Goal: Transaction & Acquisition: Purchase product/service

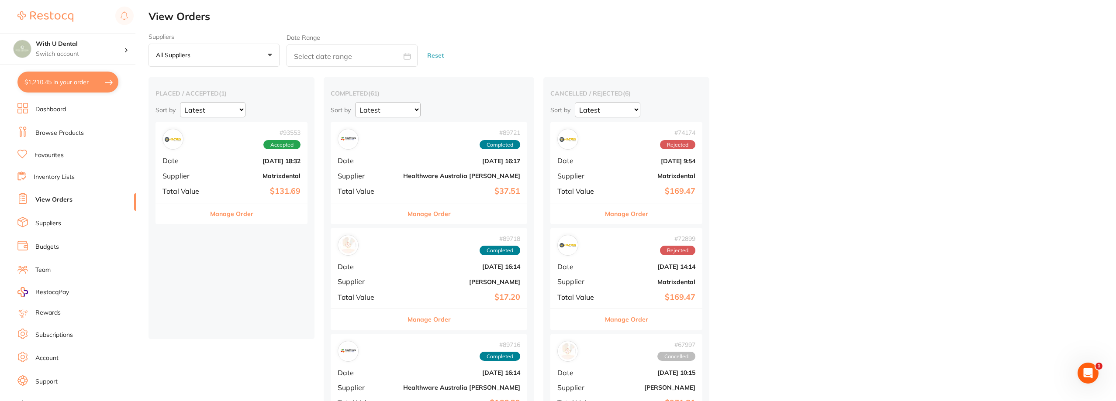
click at [70, 79] on button "$1,210.45 in your order" at bounding box center [67, 82] width 101 height 21
checkbox input "true"
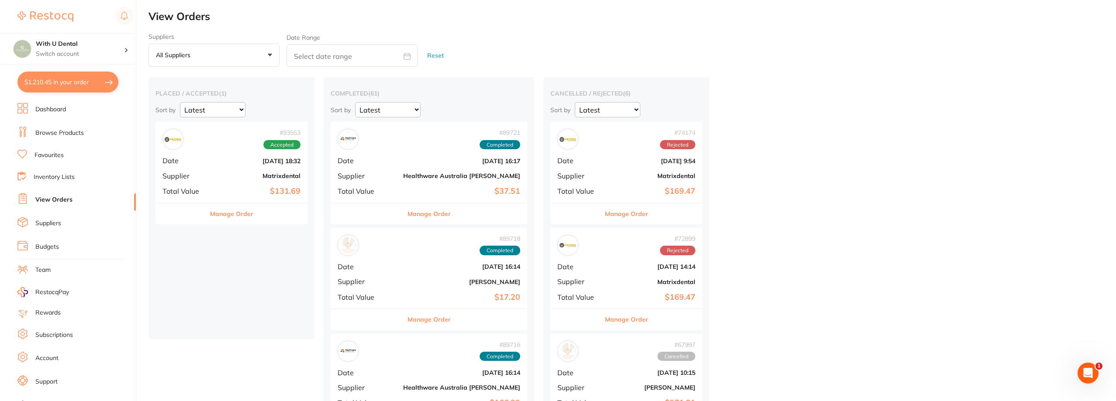
checkbox input "true"
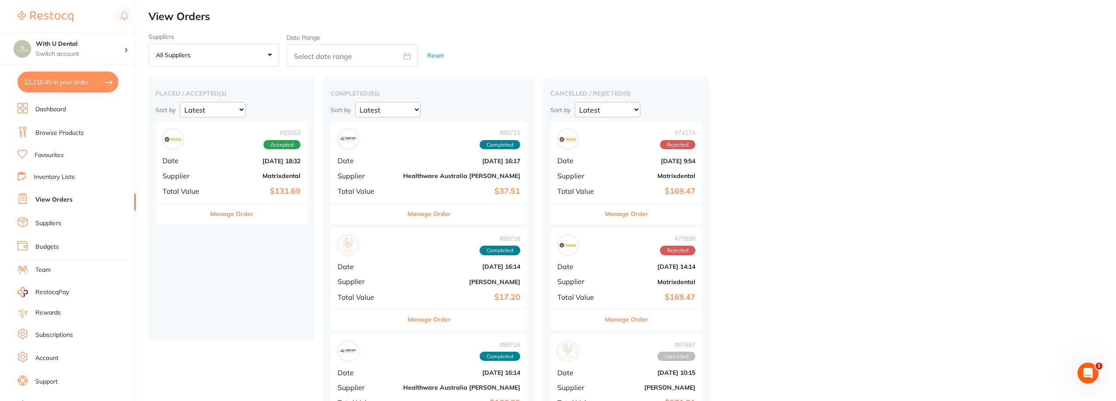
checkbox input "true"
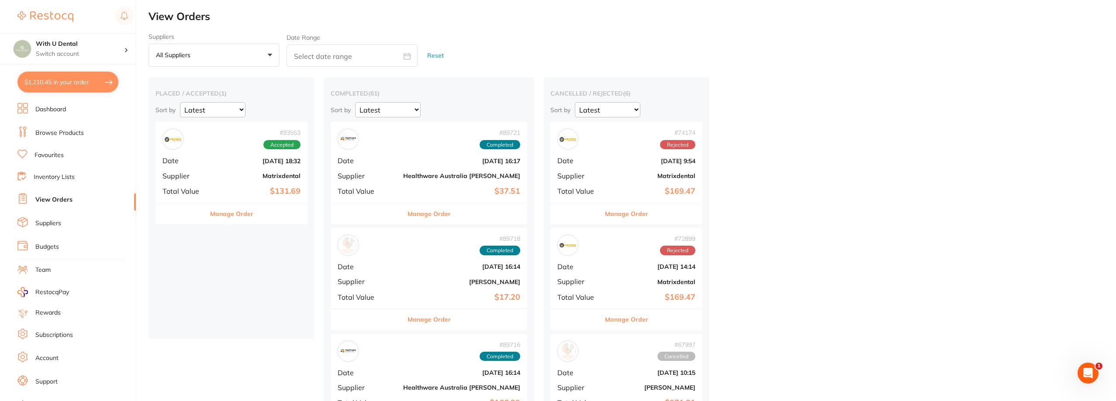
checkbox input "true"
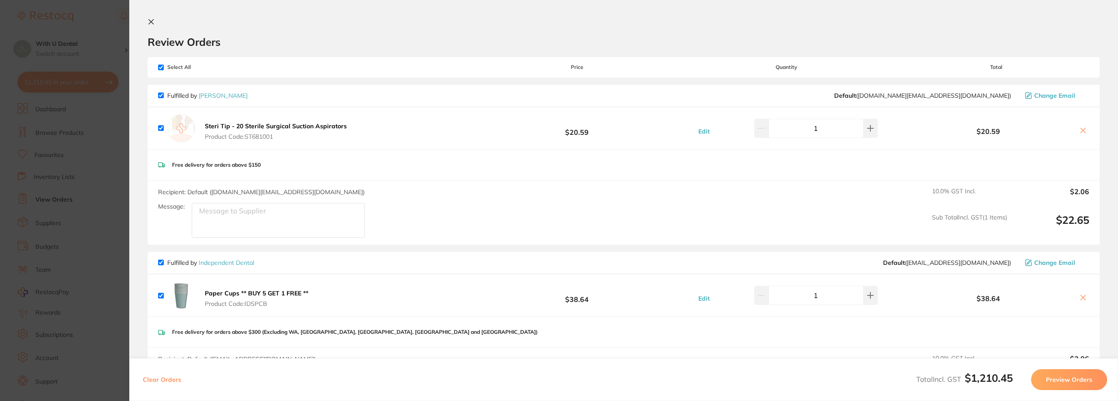
click at [152, 23] on icon at bounding box center [151, 22] width 5 height 5
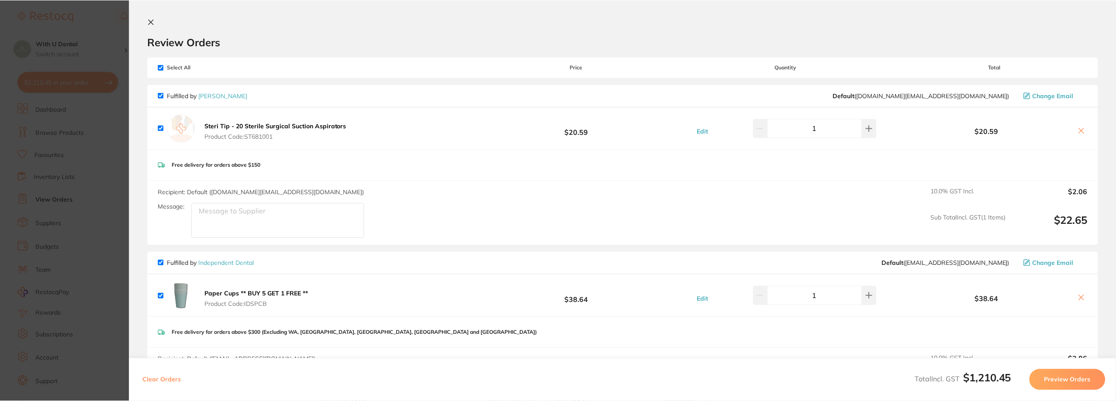
scroll to position [1, 0]
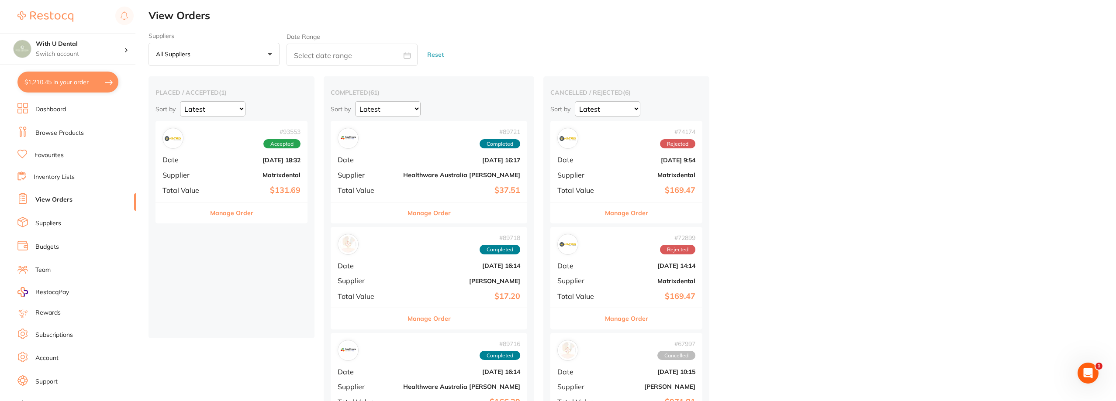
click at [65, 128] on li "Browse Products" at bounding box center [76, 133] width 118 height 13
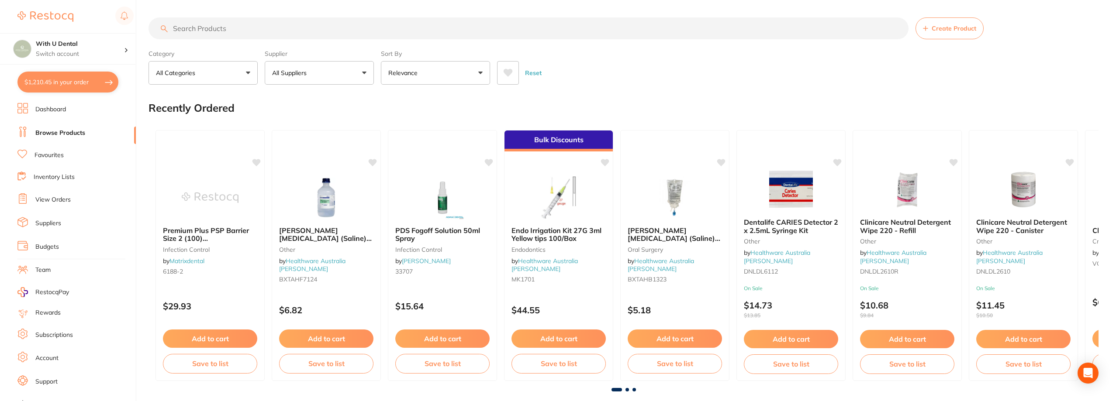
click at [289, 28] on input "search" at bounding box center [529, 28] width 760 height 22
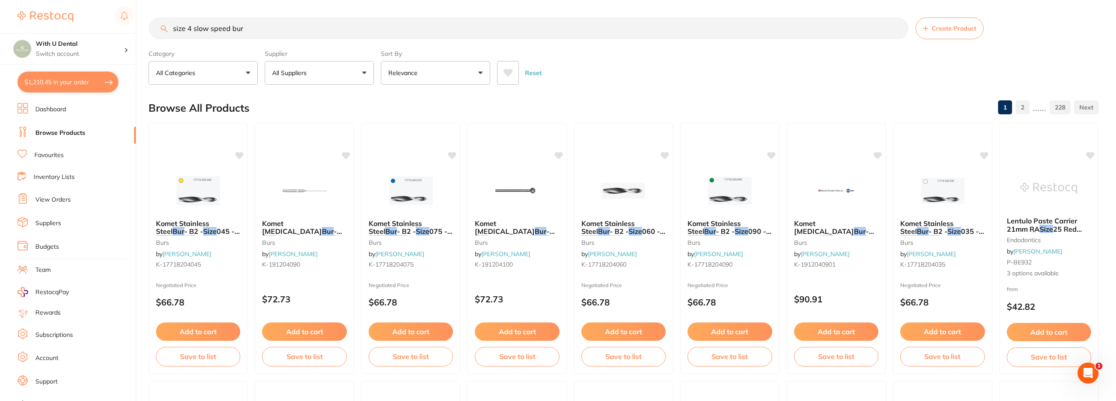
drag, startPoint x: 277, startPoint y: 34, endPoint x: 190, endPoint y: 32, distance: 87.0
click at [190, 32] on input "size 4 slow speed bur" at bounding box center [529, 28] width 760 height 22
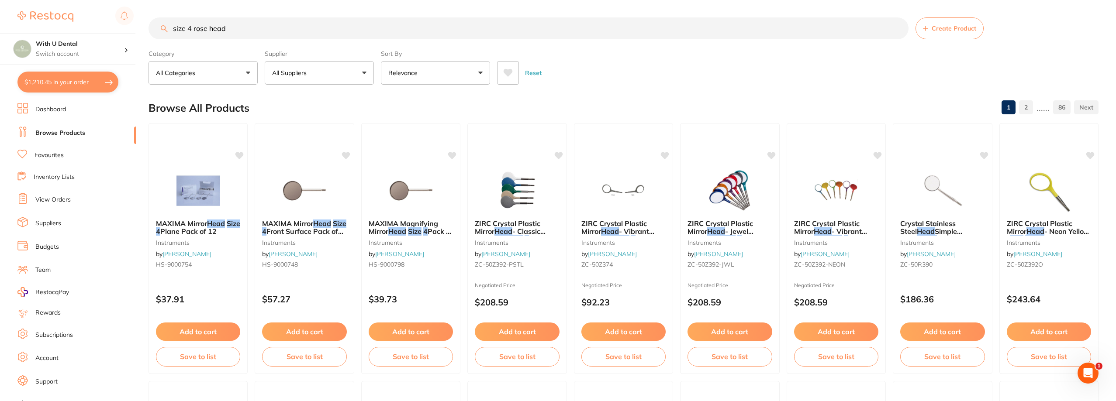
click at [260, 35] on input "size 4 rose head" at bounding box center [529, 28] width 760 height 22
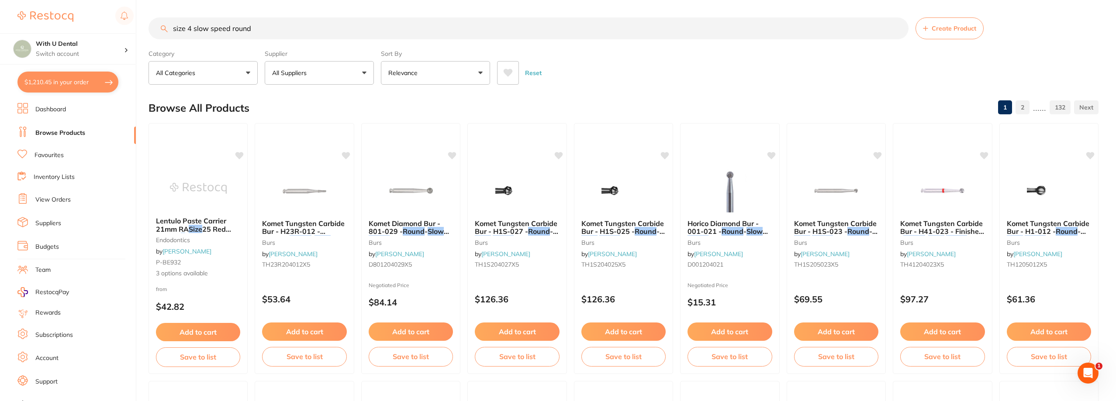
click at [251, 28] on input "size 4 slow speed round" at bounding box center [529, 28] width 760 height 22
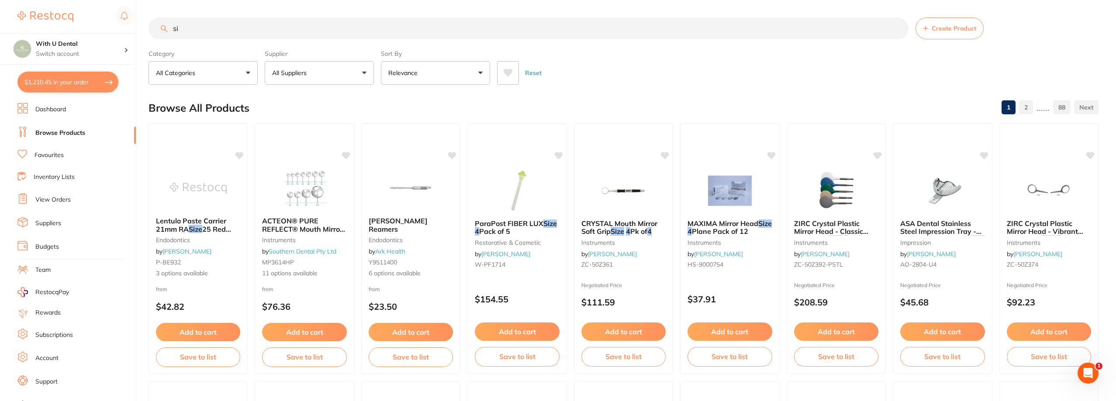
type input "s"
paste input "Steel Slow Speed Burs"
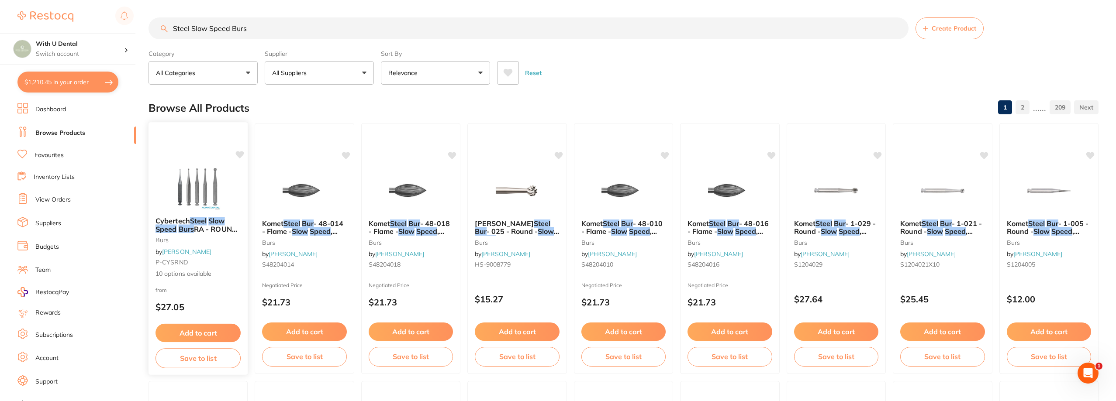
type input "Steel Slow Speed Burs"
click at [218, 171] on img at bounding box center [198, 188] width 57 height 44
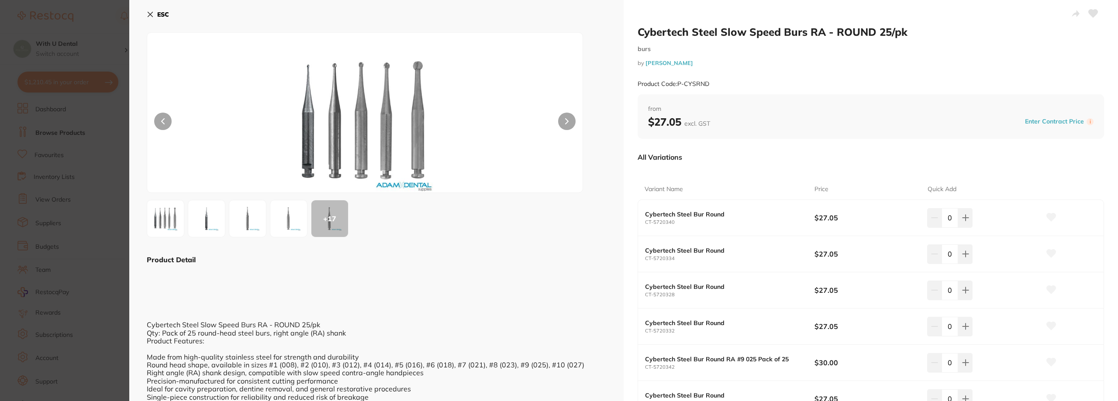
click at [148, 14] on icon at bounding box center [150, 14] width 7 height 7
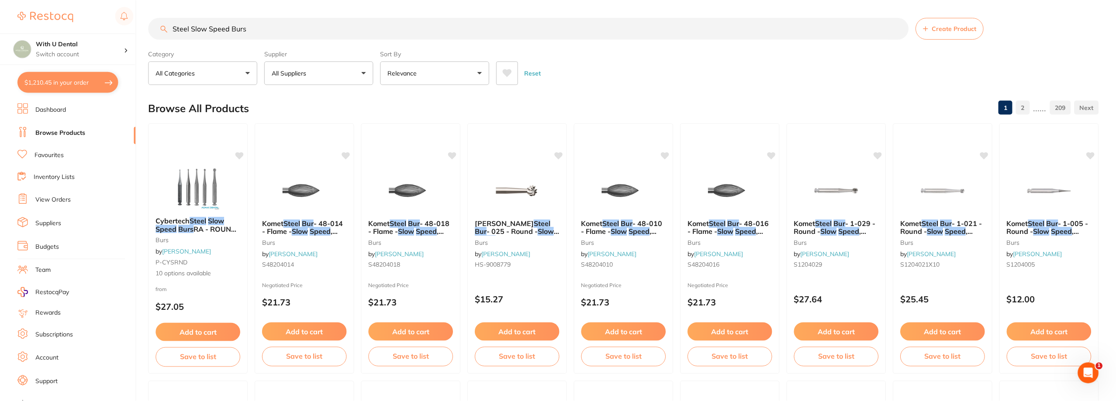
scroll to position [1, 0]
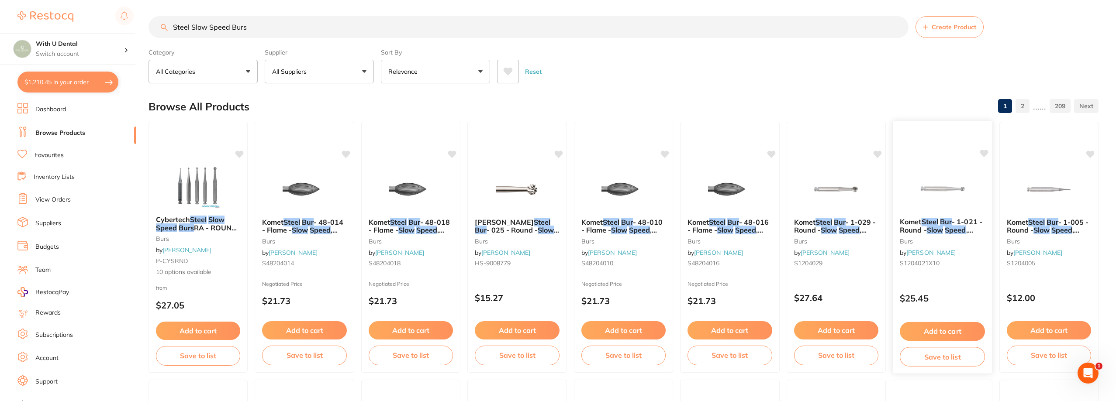
click at [608, 197] on img at bounding box center [942, 189] width 57 height 44
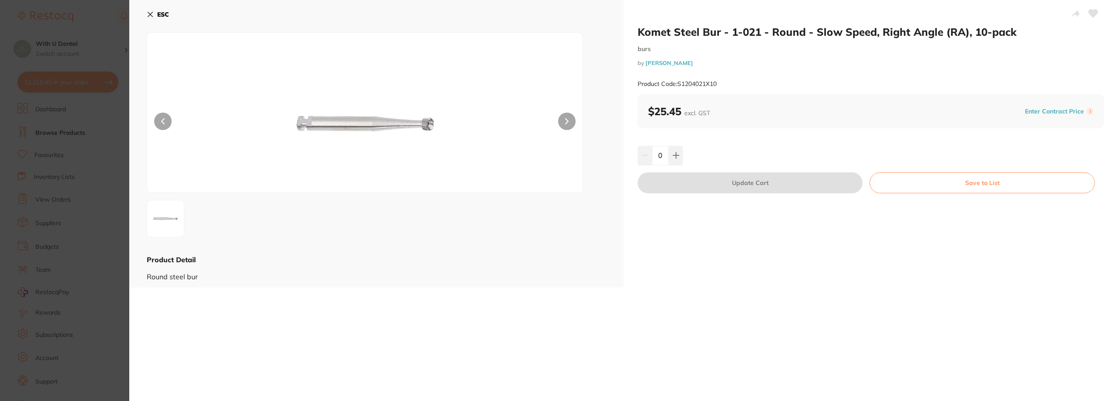
click at [148, 16] on icon at bounding box center [150, 14] width 7 height 7
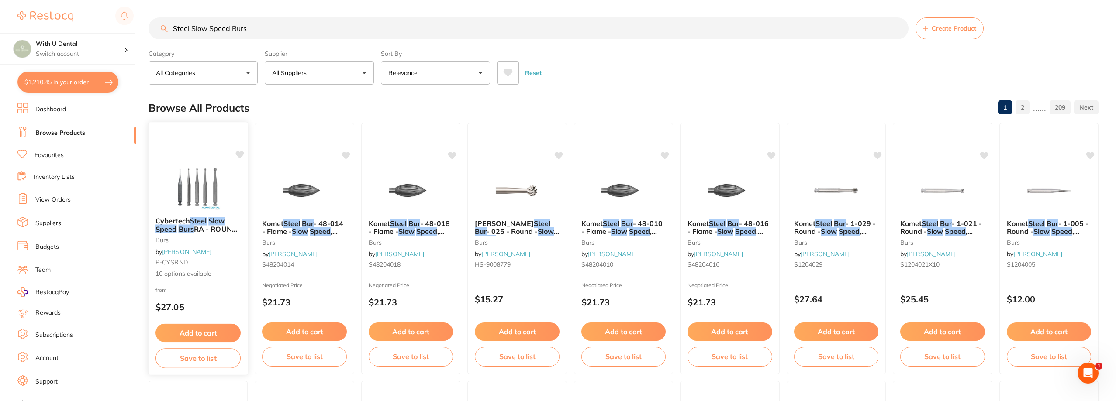
click at [198, 179] on img at bounding box center [198, 188] width 57 height 44
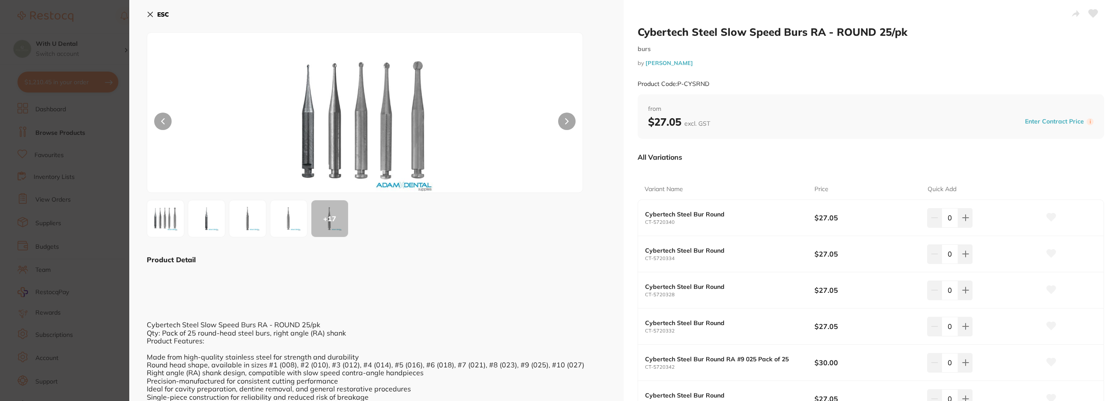
click at [149, 21] on button "ESC" at bounding box center [158, 14] width 22 height 15
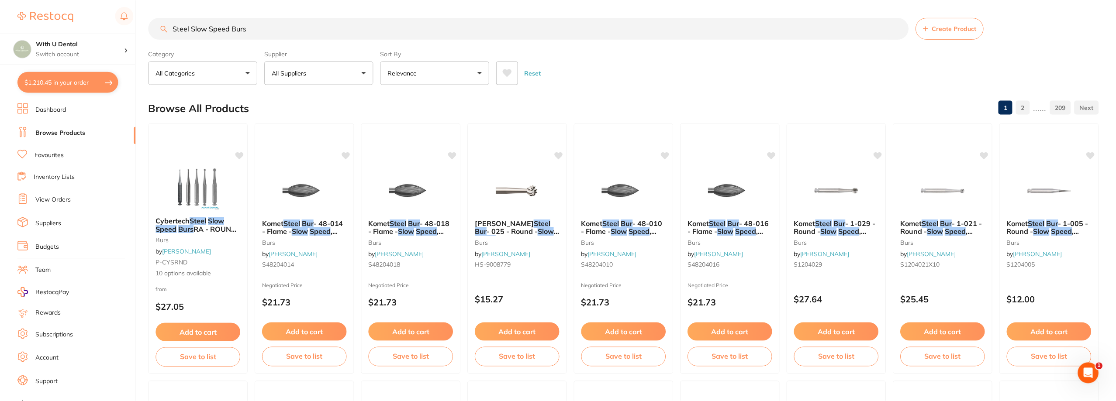
scroll to position [1, 0]
click at [483, 183] on div at bounding box center [517, 189] width 100 height 44
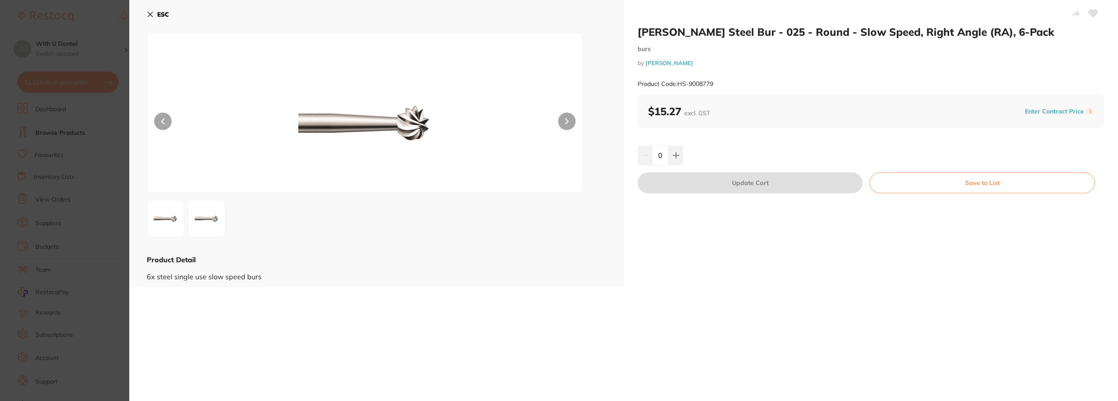
click at [151, 21] on button "ESC" at bounding box center [158, 14] width 22 height 15
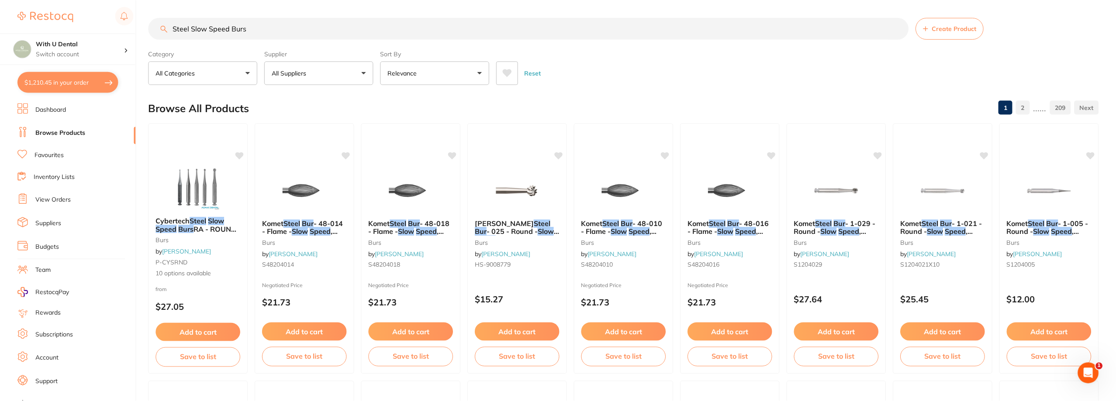
scroll to position [1, 0]
click at [59, 78] on button "$1,210.45 in your order" at bounding box center [67, 82] width 101 height 21
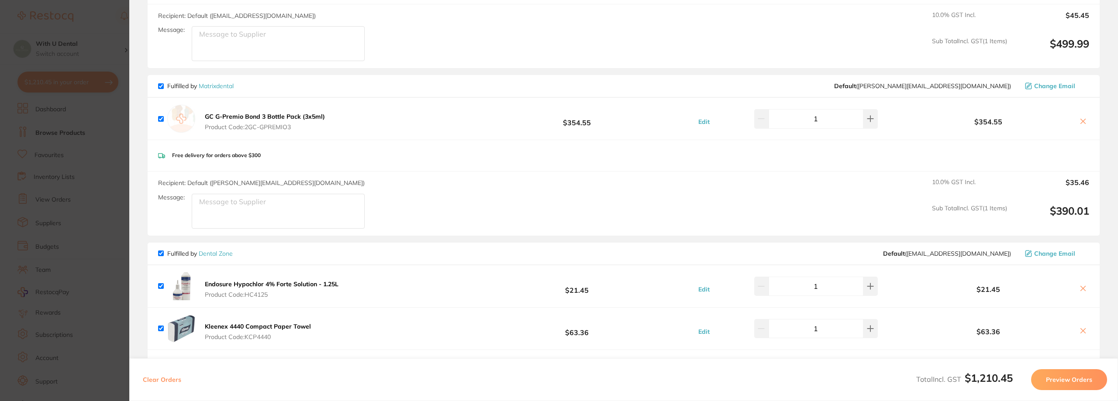
scroll to position [437, 0]
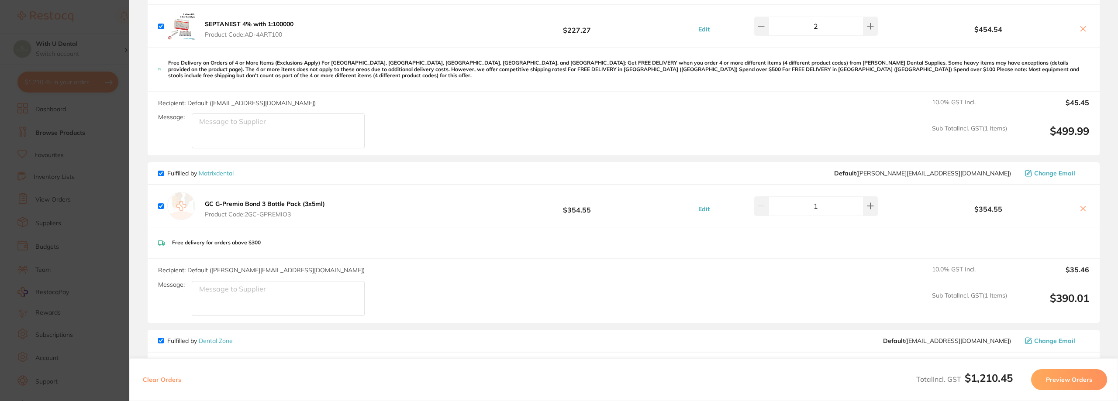
click at [608, 205] on icon at bounding box center [1083, 208] width 7 height 7
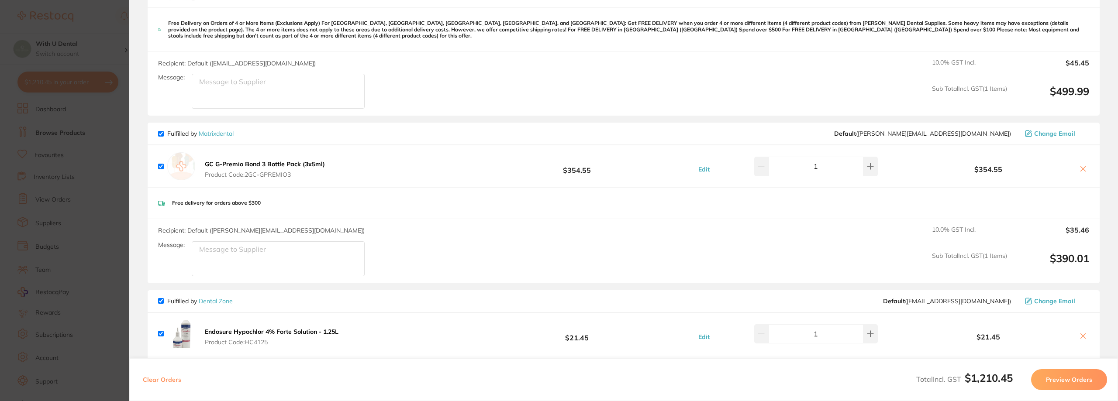
scroll to position [481, 0]
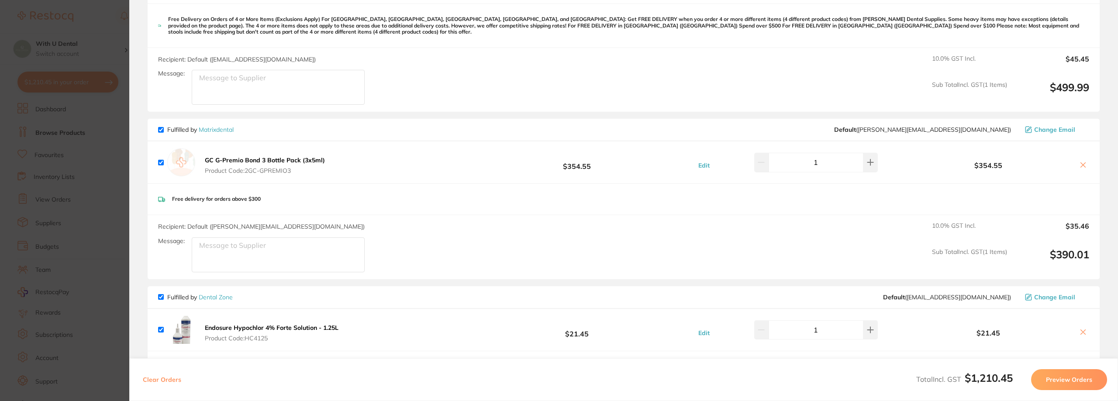
click at [608, 166] on icon at bounding box center [1083, 165] width 7 height 7
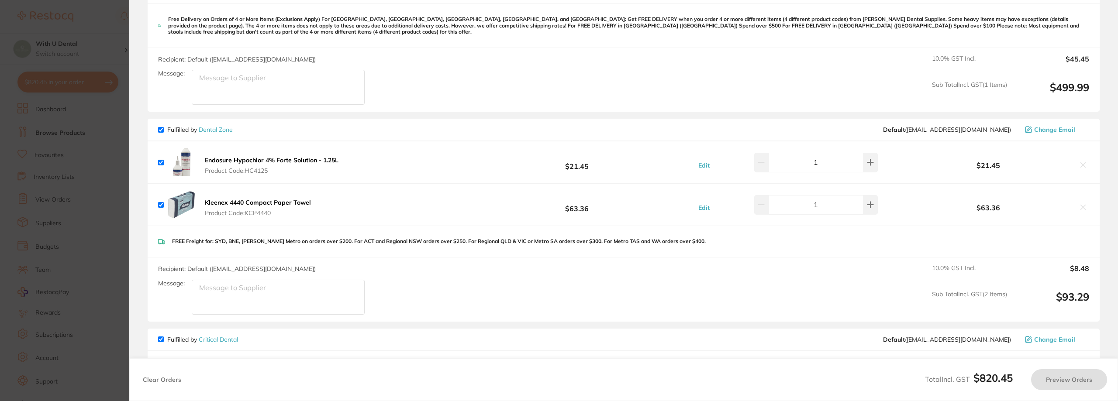
checkbox input "true"
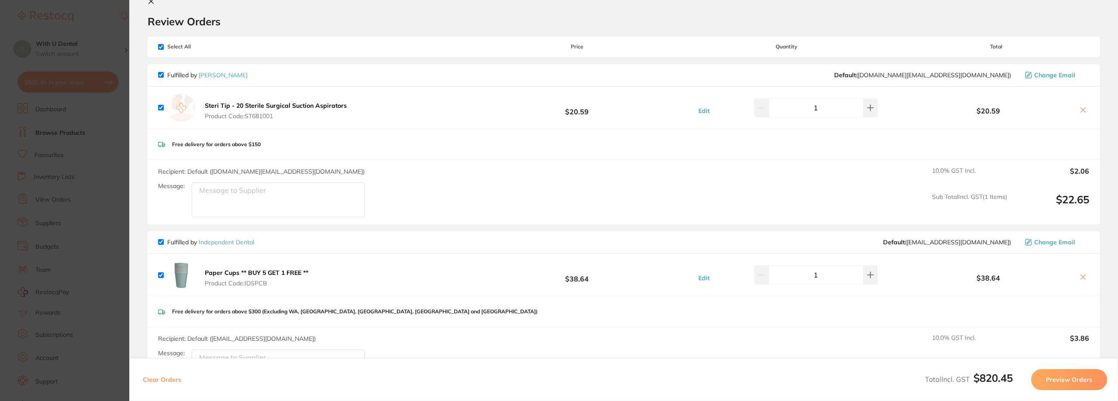
scroll to position [0, 0]
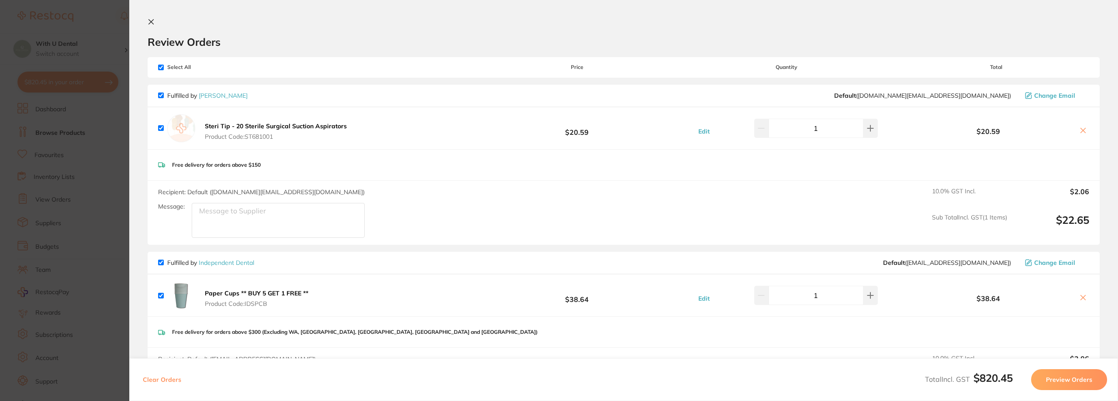
drag, startPoint x: 151, startPoint y: 22, endPoint x: 156, endPoint y: 22, distance: 5.7
click at [152, 22] on icon at bounding box center [151, 22] width 5 height 5
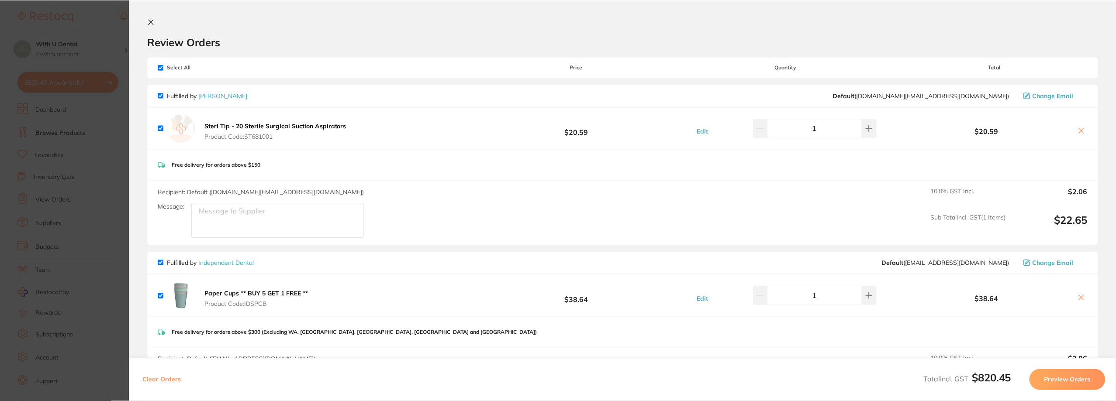
scroll to position [1, 0]
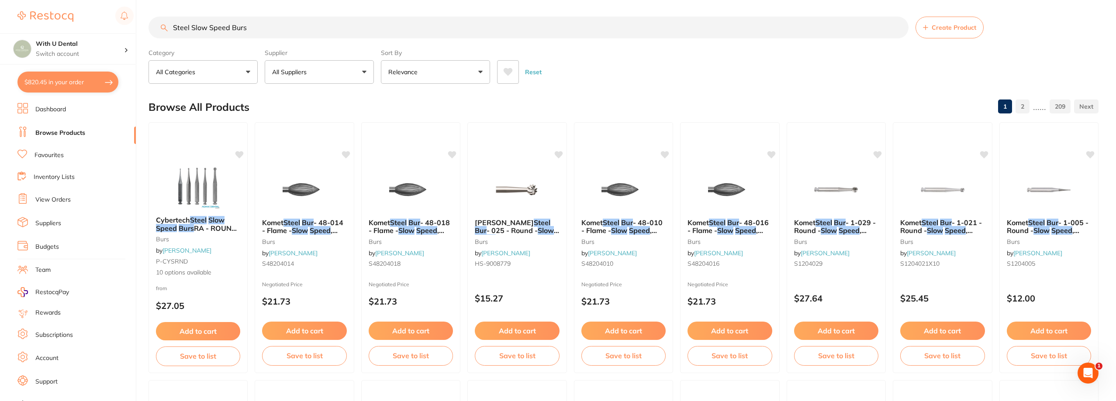
click at [277, 38] on input "Steel Slow Speed Burs" at bounding box center [529, 28] width 760 height 22
drag, startPoint x: 277, startPoint y: 38, endPoint x: 174, endPoint y: 38, distance: 102.7
click at [174, 38] on input "Steel Slow Speed Burs" at bounding box center [529, 28] width 760 height 22
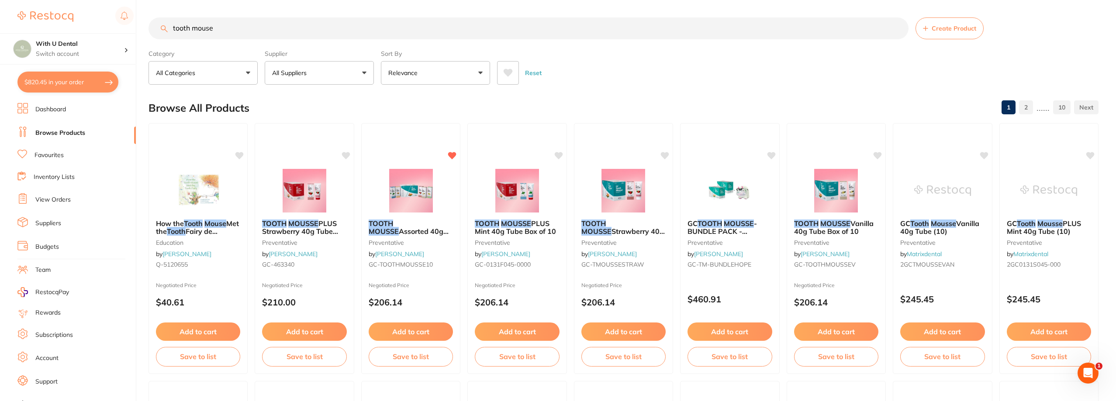
scroll to position [0, 0]
type input "tooth mouse"
click at [434, 188] on img at bounding box center [410, 190] width 57 height 44
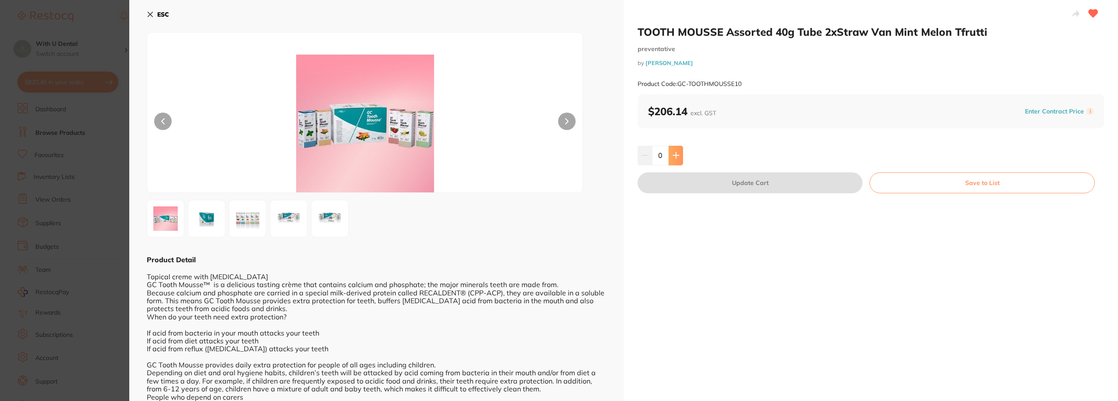
click at [608, 152] on button at bounding box center [676, 155] width 14 height 19
type input "1"
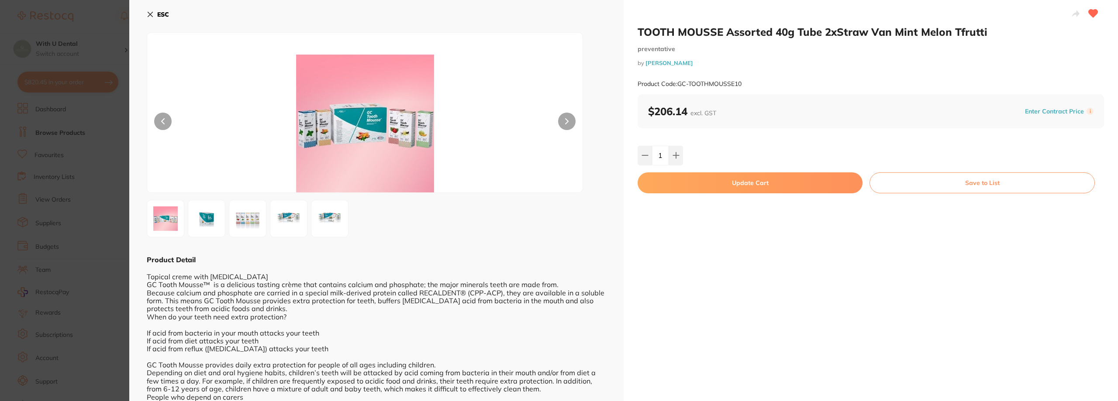
click at [608, 177] on button "Update Cart" at bounding box center [750, 183] width 225 height 21
checkbox input "false"
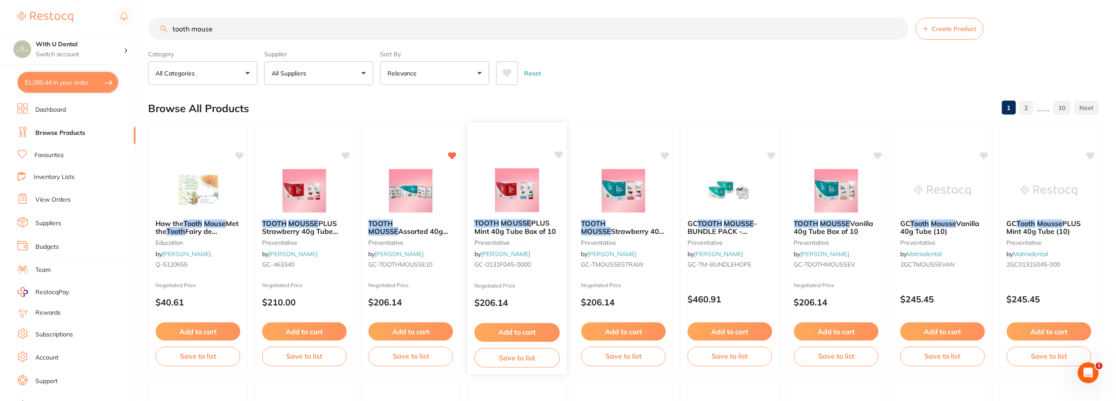
scroll to position [1, 0]
click at [62, 88] on button "$1,047.20 in your order" at bounding box center [67, 82] width 101 height 21
checkbox input "true"
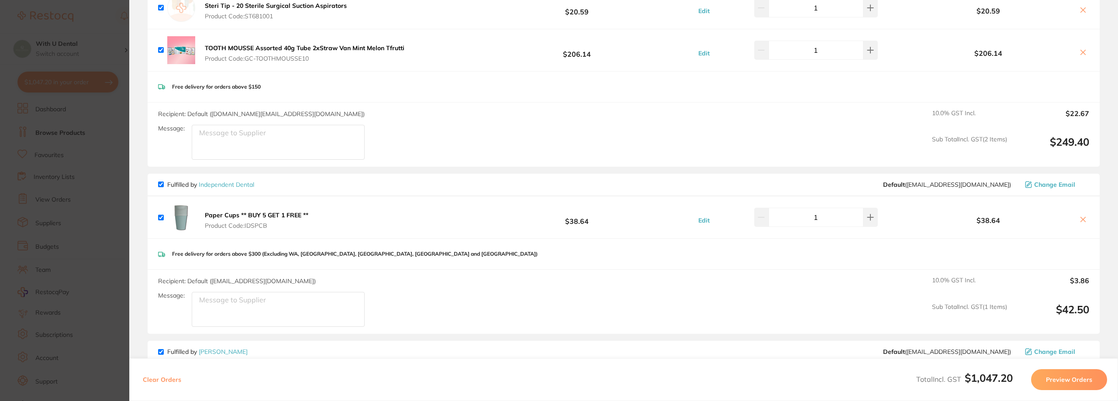
scroll to position [10, 0]
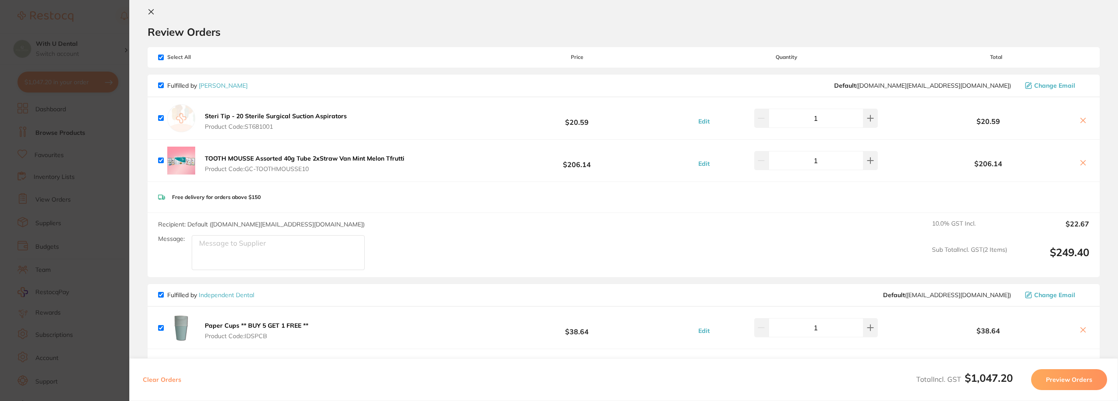
click at [17, 72] on button "$1,047.20 in your order" at bounding box center [67, 82] width 101 height 21
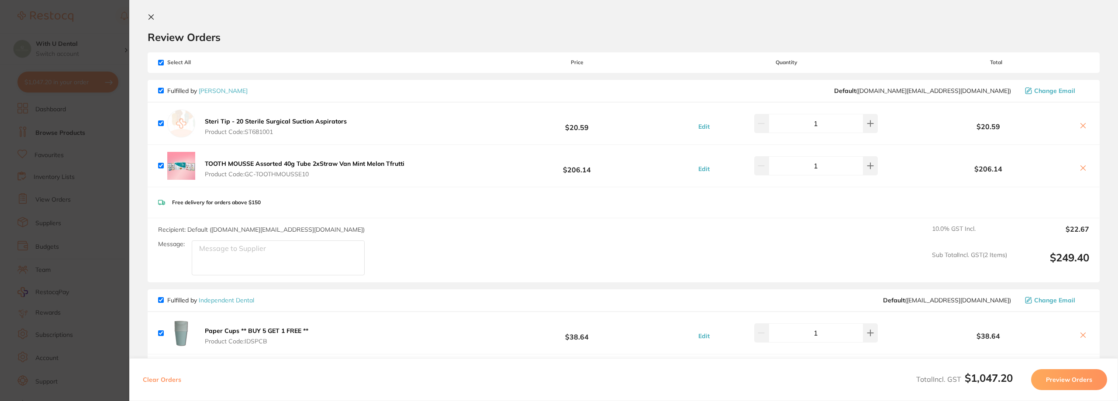
scroll to position [0, 0]
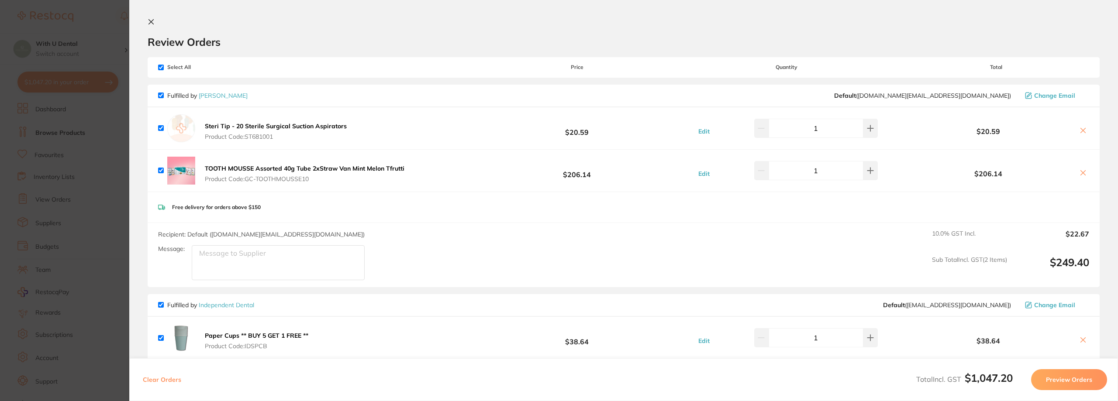
click at [152, 24] on icon at bounding box center [151, 21] width 7 height 7
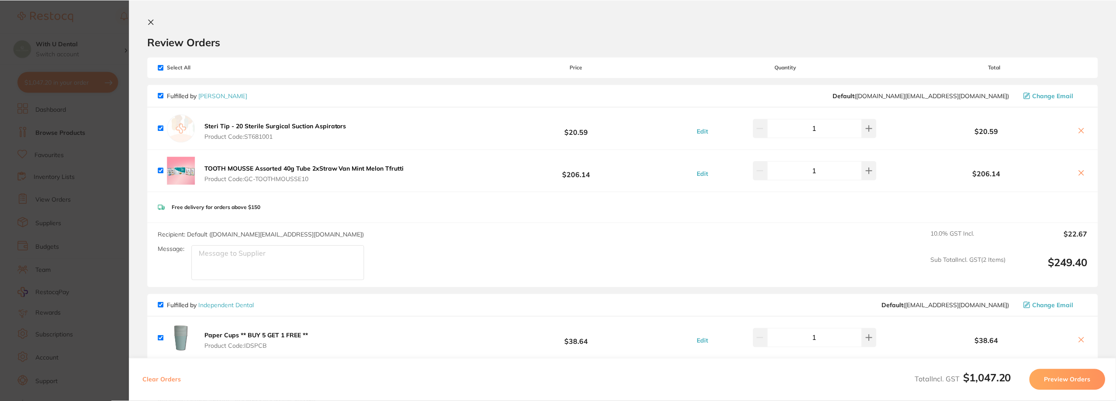
scroll to position [1, 0]
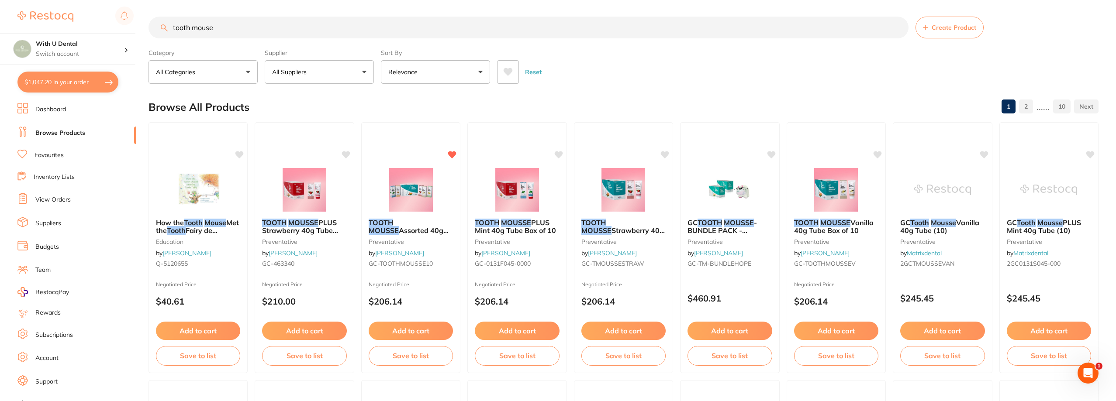
click at [233, 30] on input "tooth mouse" at bounding box center [529, 28] width 760 height 22
type input "t"
paste input "Komet Steel Bur"
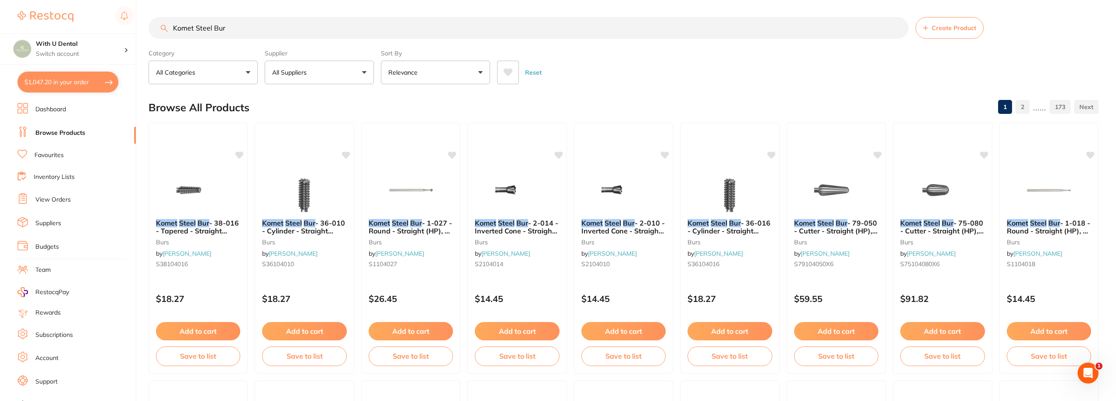
scroll to position [0, 0]
click at [238, 32] on input "Komet Steel Bur" at bounding box center [529, 28] width 760 height 22
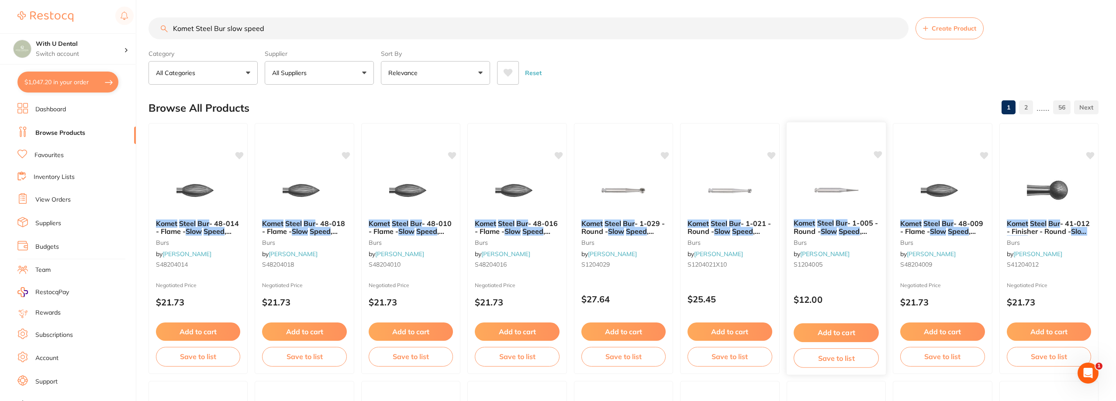
click at [608, 187] on img at bounding box center [836, 190] width 57 height 44
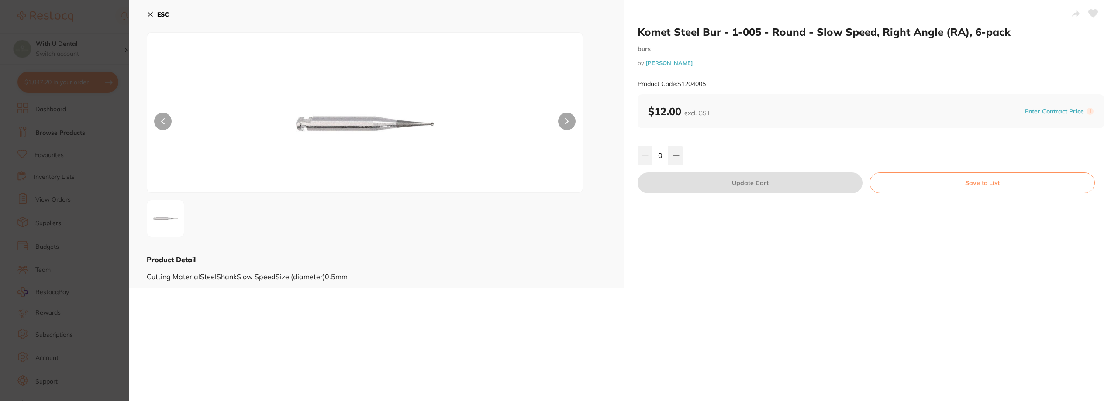
click at [152, 14] on icon at bounding box center [150, 14] width 7 height 7
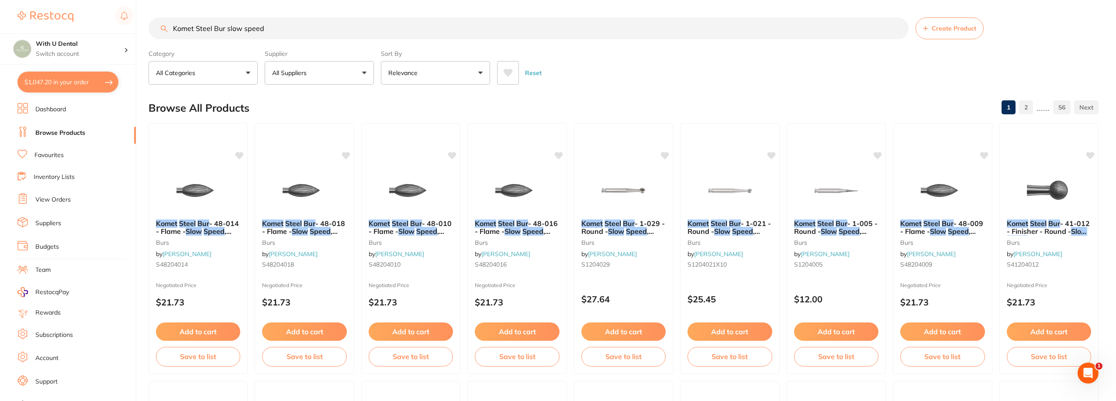
click at [290, 38] on input "Komet Steel Bur slow speed" at bounding box center [529, 28] width 760 height 22
click at [292, 35] on input "Komet Steel Bur slow speed" at bounding box center [529, 28] width 760 height 22
click at [608, 211] on img at bounding box center [836, 190] width 57 height 44
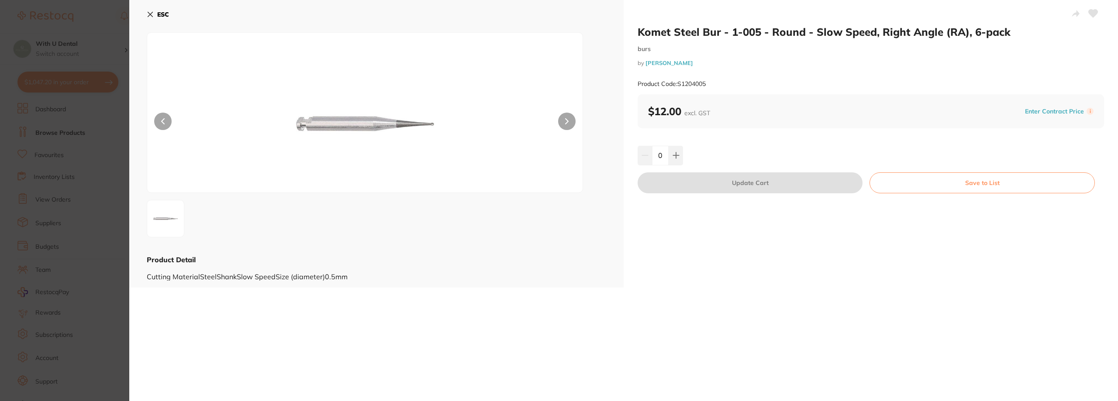
click at [149, 13] on icon at bounding box center [150, 14] width 5 height 5
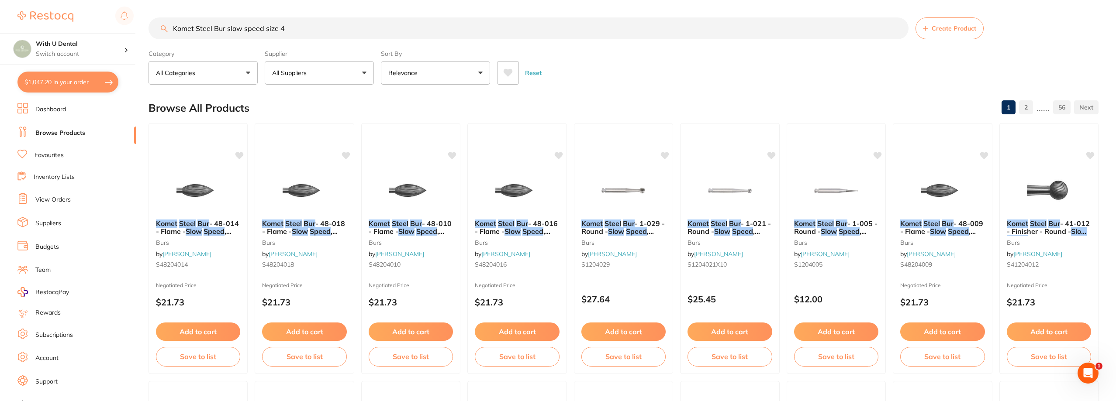
click at [325, 31] on input "Komet Steel Bur slow speed size 4" at bounding box center [529, 28] width 760 height 22
type input "Komet Steel Bur slow speed size 6"
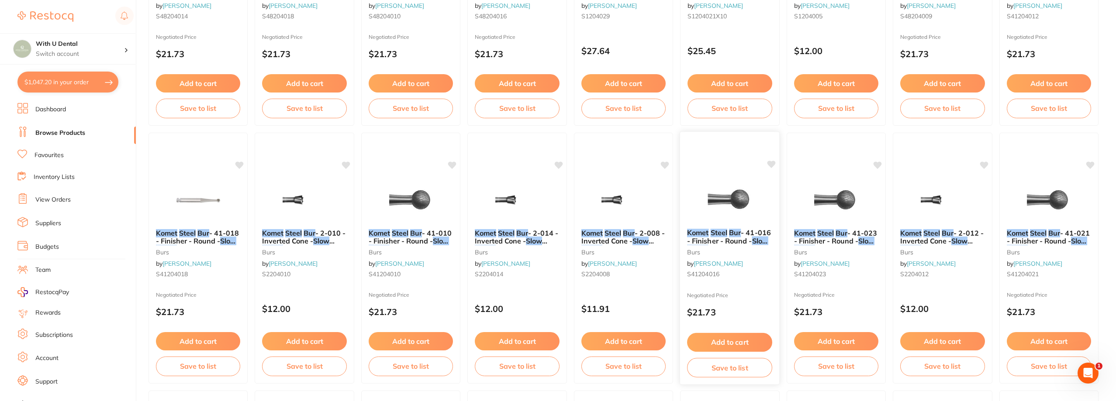
scroll to position [306, 0]
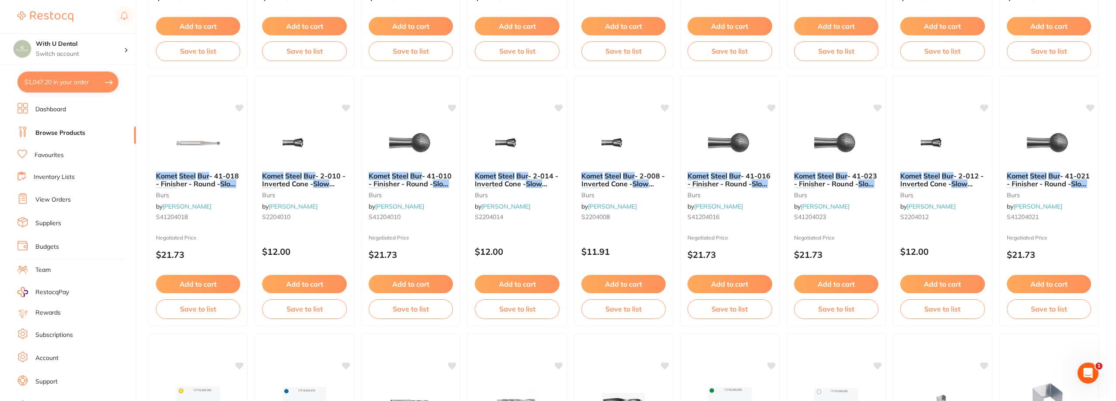
type input "Komet Steel Bur slow speed size 6"
click at [55, 83] on button "$1,047.20 in your order" at bounding box center [67, 82] width 101 height 21
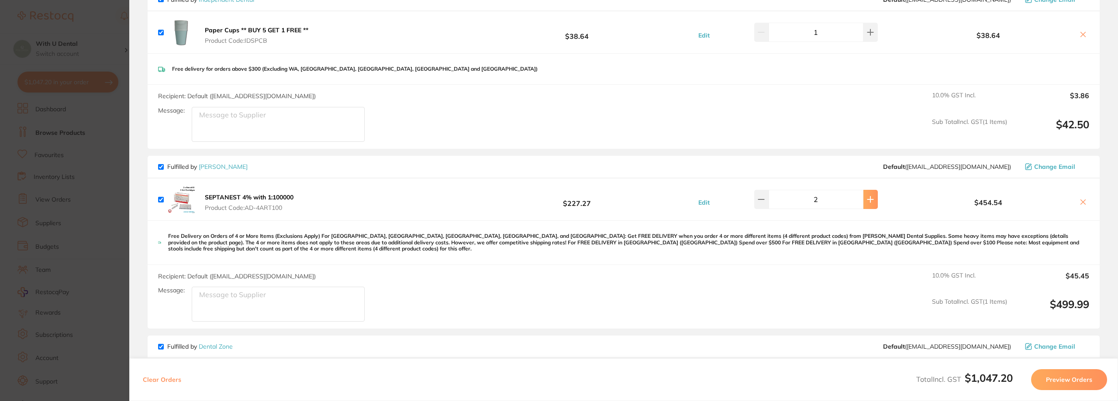
click at [869, 201] on icon at bounding box center [870, 199] width 7 height 7
type input "3"
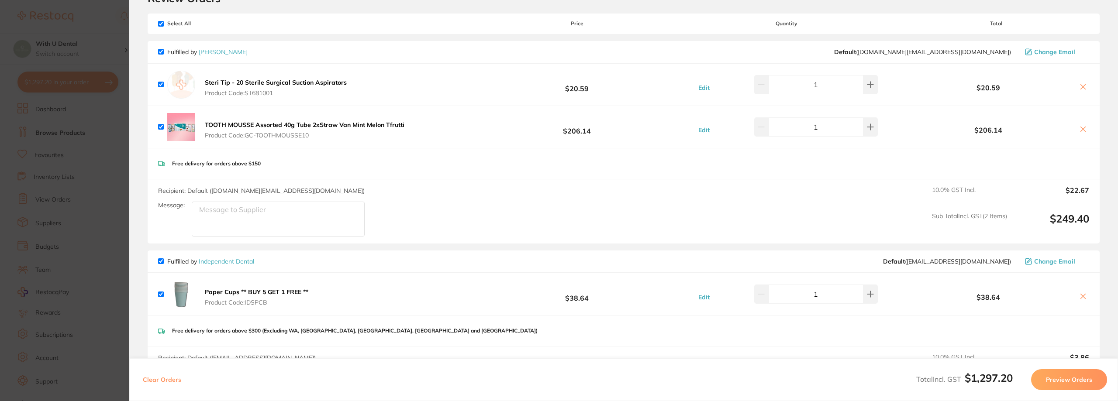
scroll to position [0, 0]
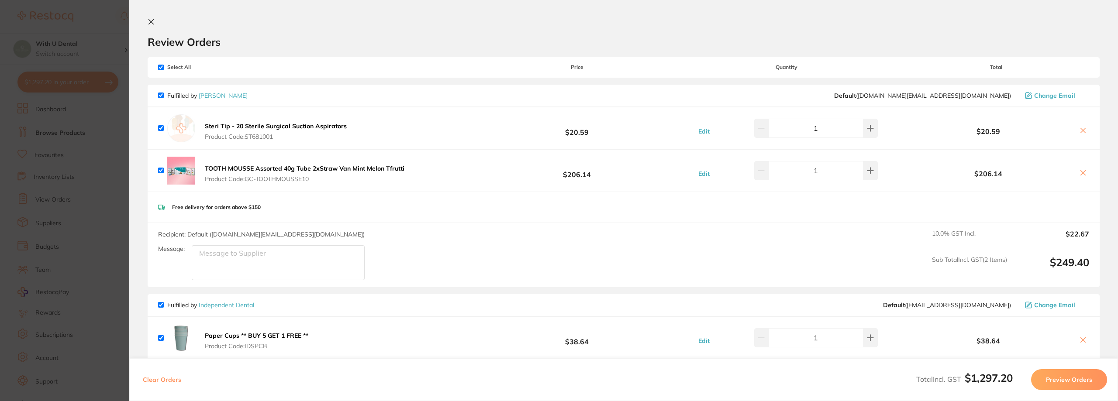
click at [156, 21] on button at bounding box center [153, 22] width 10 height 8
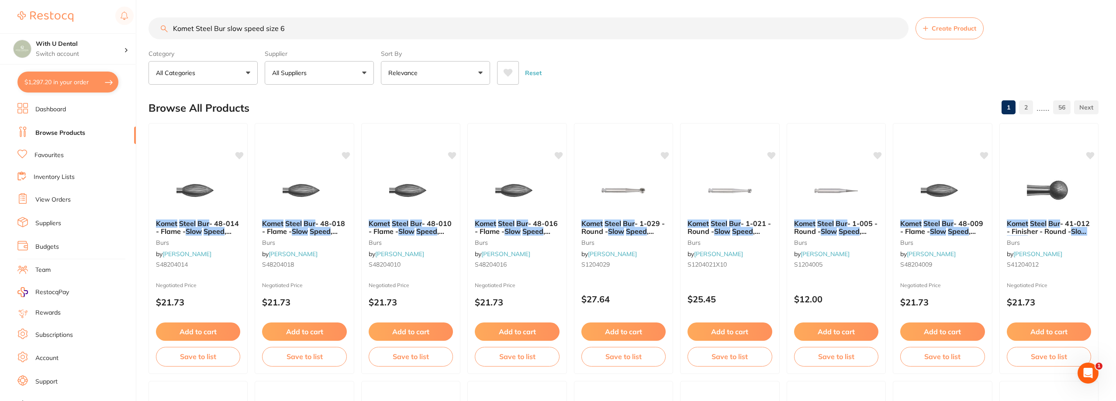
click at [57, 135] on link "Browse Products" at bounding box center [60, 133] width 50 height 9
drag, startPoint x: 320, startPoint y: 28, endPoint x: 158, endPoint y: 29, distance: 162.1
click at [158, 29] on input "Komet Steel Bur slow speed size 6" at bounding box center [529, 28] width 760 height 22
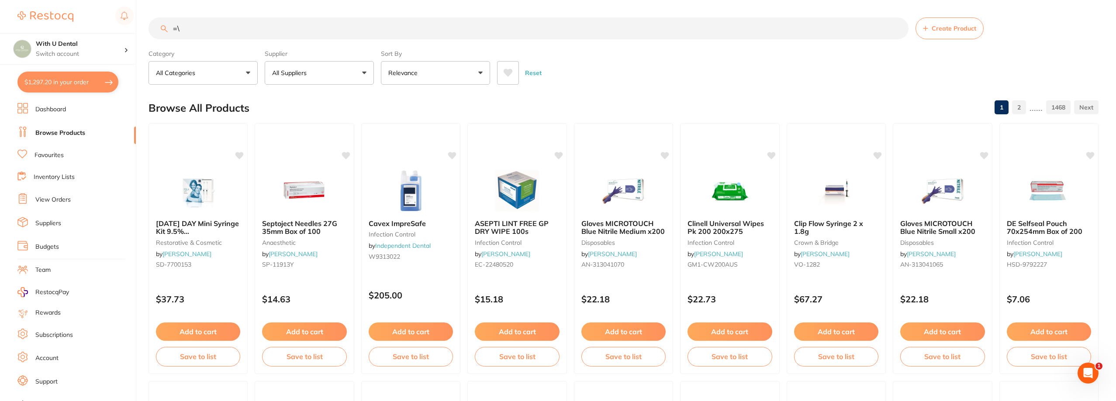
type input "="
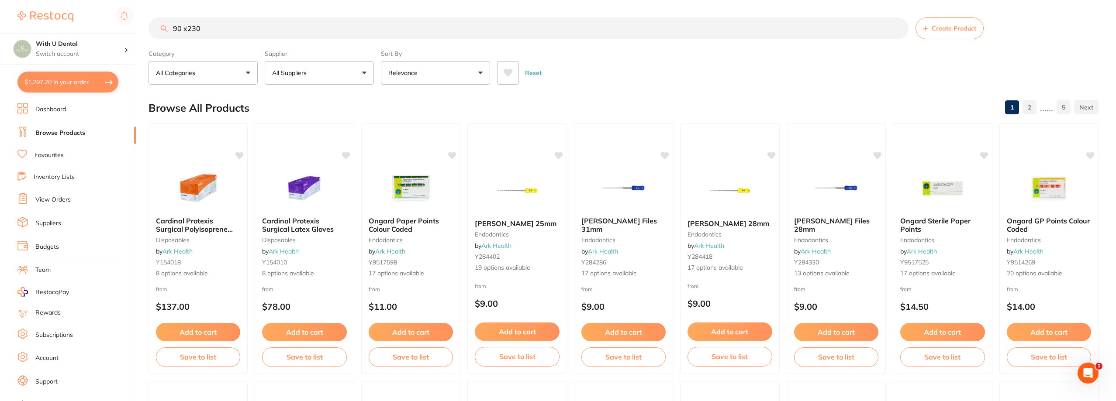
click at [187, 28] on input "90 x230" at bounding box center [529, 28] width 760 height 22
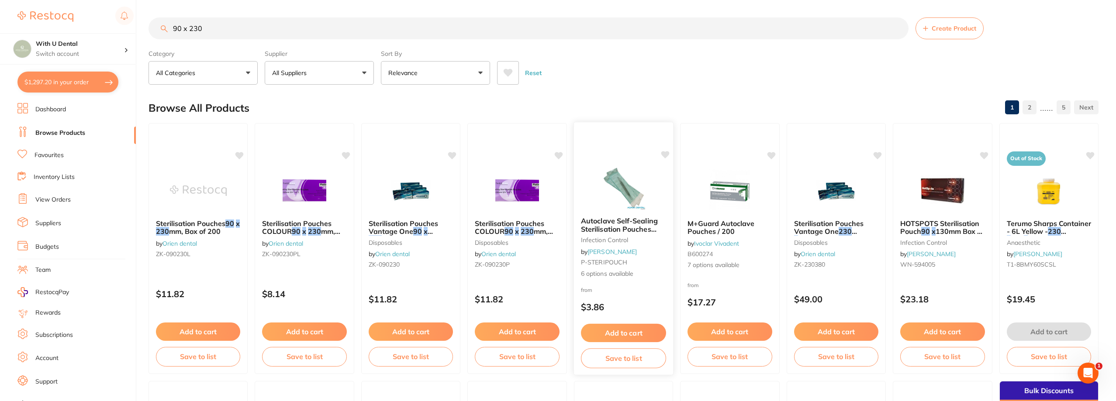
type input "90 x 230"
click at [653, 182] on div at bounding box center [624, 188] width 100 height 44
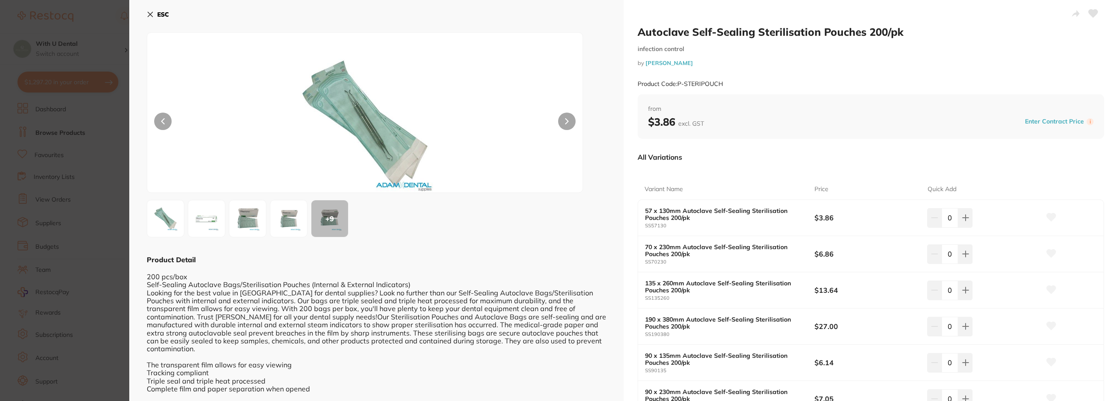
scroll to position [44, 0]
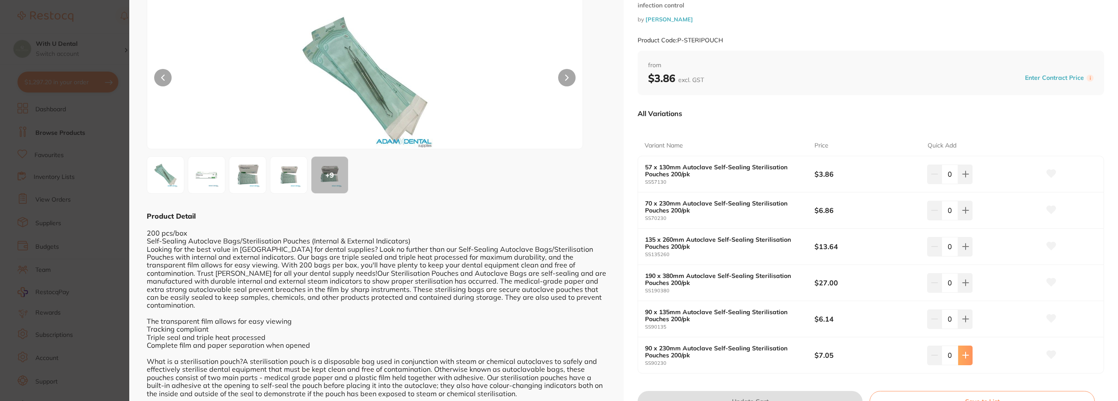
click at [959, 354] on button at bounding box center [966, 355] width 14 height 19
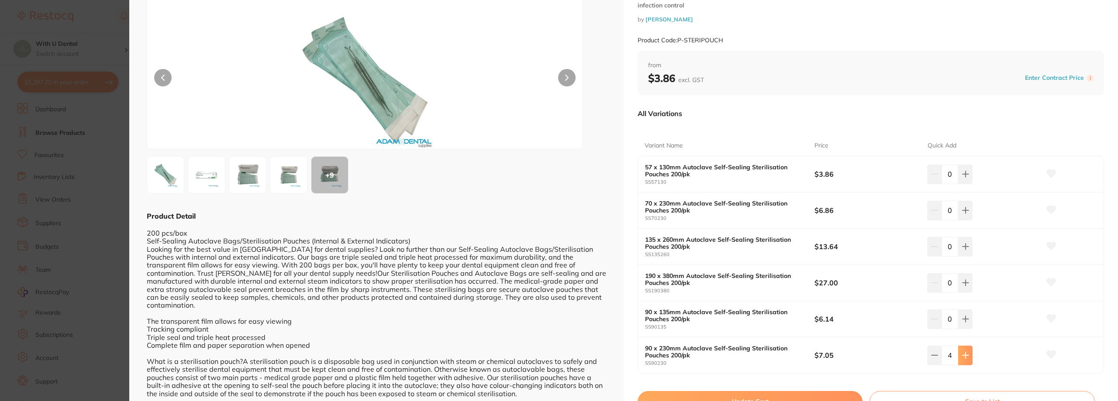
type input "5"
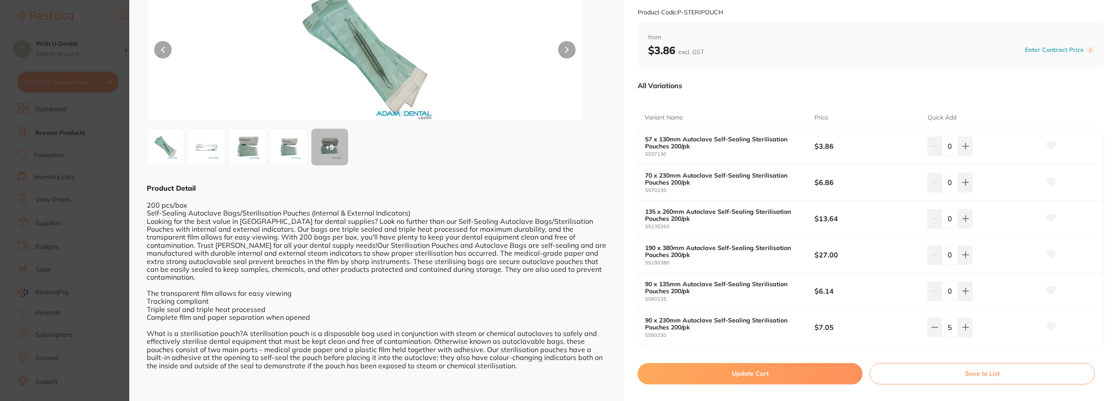
scroll to position [86, 0]
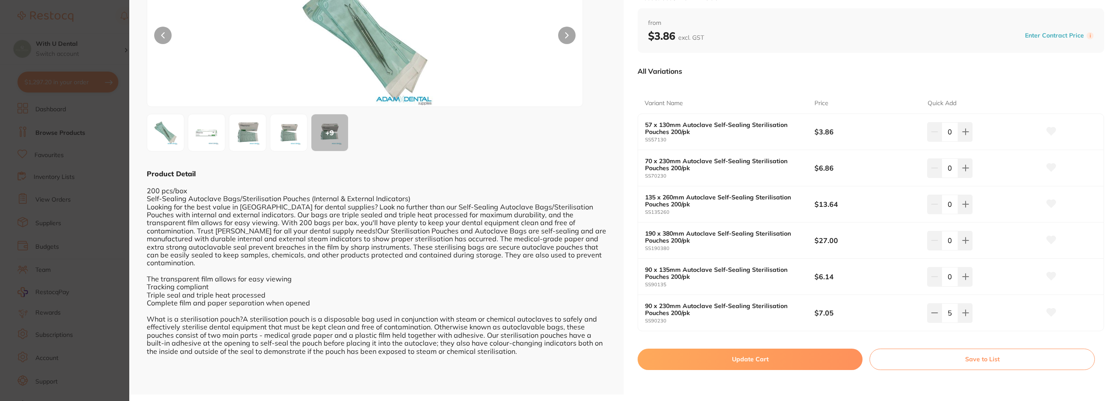
click at [751, 364] on button "Update Cart" at bounding box center [750, 359] width 225 height 21
checkbox input "false"
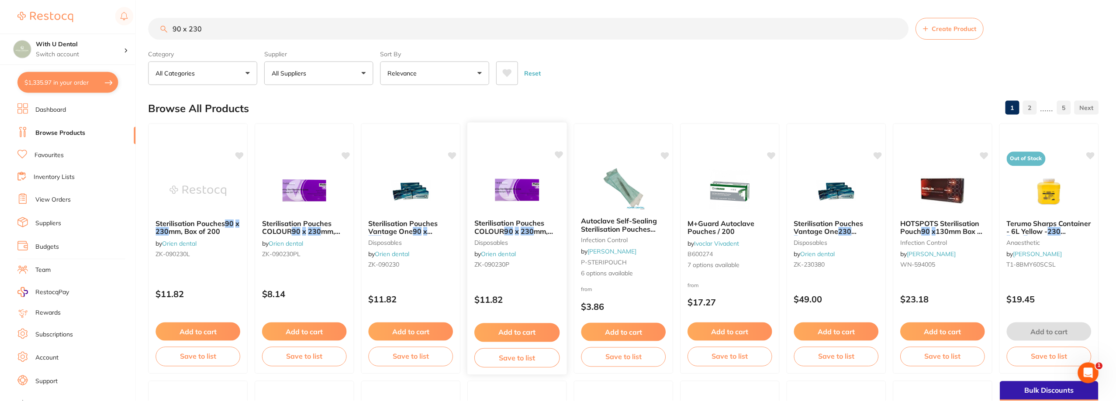
scroll to position [1, 0]
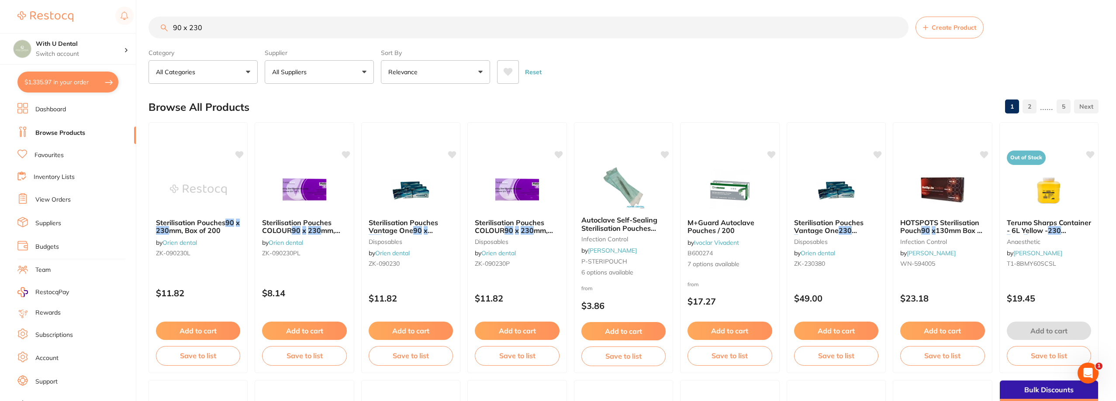
click at [68, 86] on button "$1,335.97 in your order" at bounding box center [67, 82] width 101 height 21
checkbox input "true"
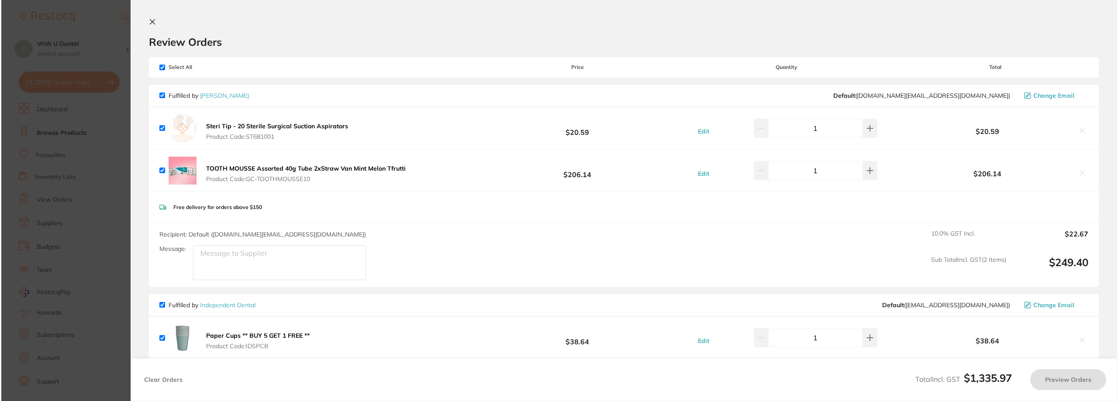
scroll to position [0, 0]
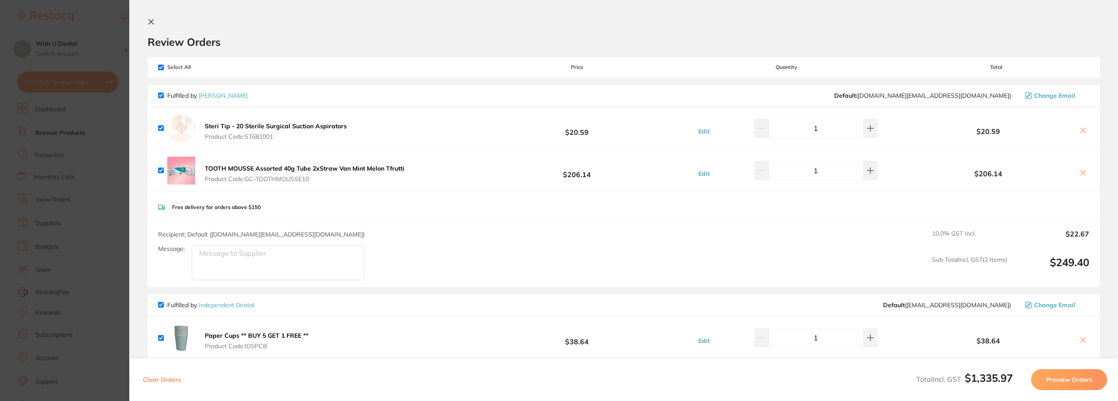
click at [147, 21] on section "Review Orders Your orders are being processed and we will notify you once we ha…" at bounding box center [623, 200] width 989 height 401
click at [156, 24] on button at bounding box center [153, 22] width 10 height 8
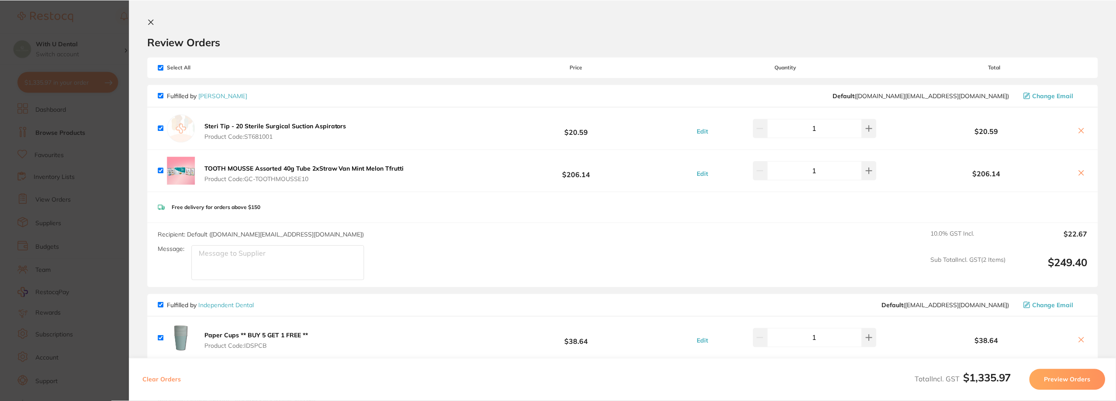
scroll to position [1, 0]
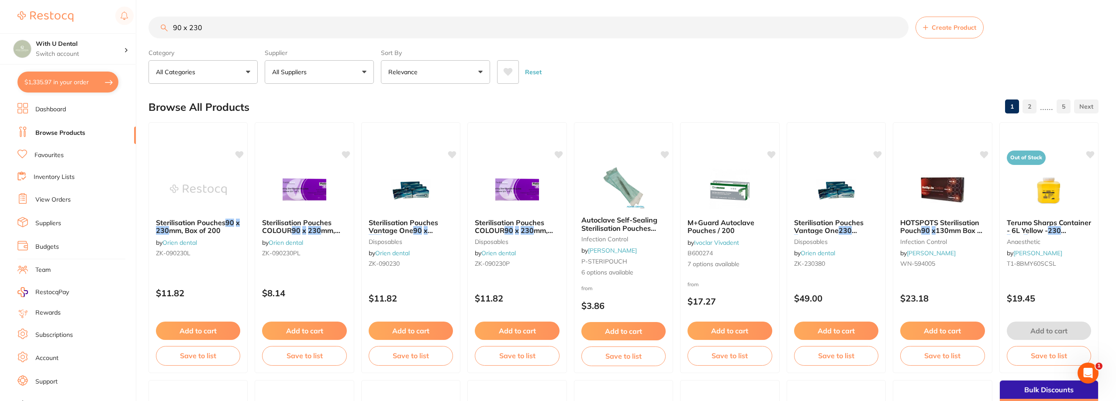
click at [51, 199] on link "View Orders" at bounding box center [52, 200] width 35 height 9
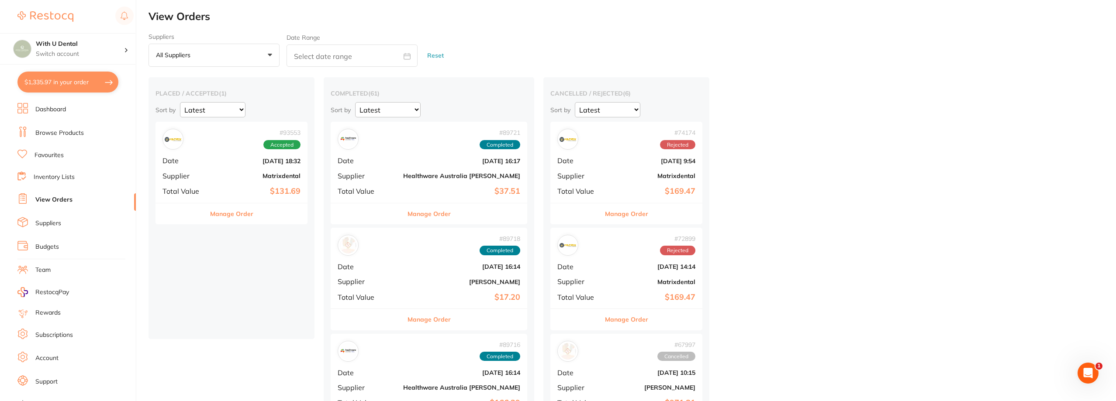
click at [231, 163] on b "[DATE] 18:32" at bounding box center [256, 161] width 87 height 7
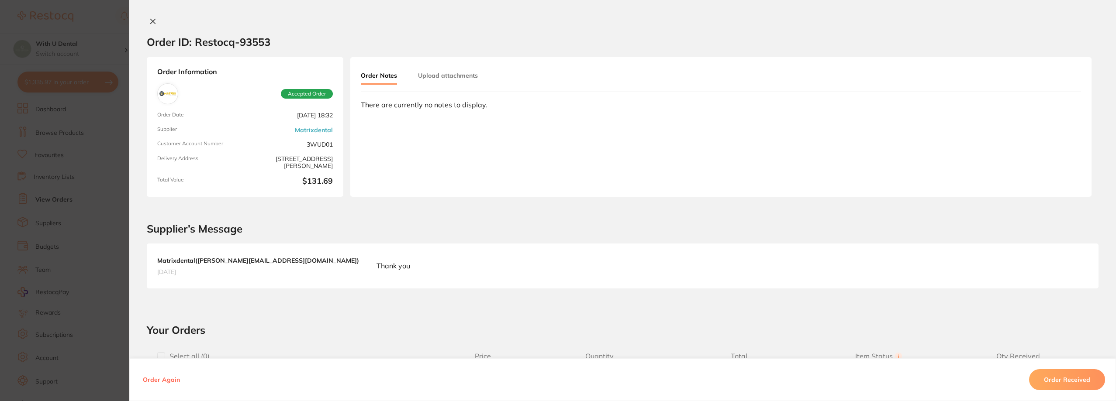
click at [147, 20] on button at bounding box center [153, 21] width 12 height 9
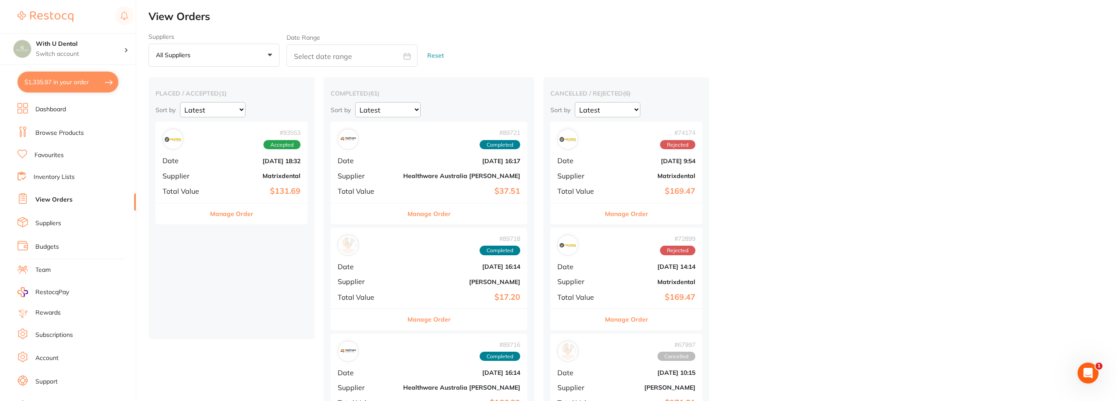
click at [62, 113] on link "Dashboard" at bounding box center [50, 109] width 31 height 9
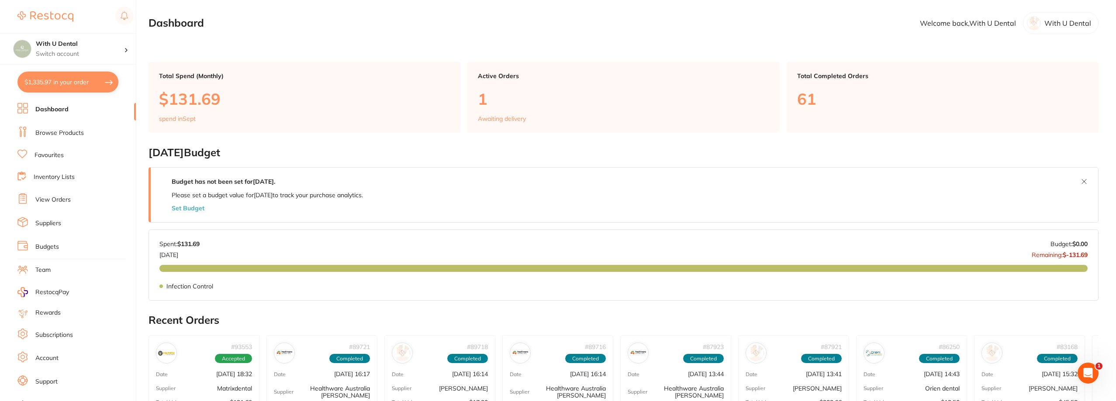
click at [63, 126] on ul "Dashboard Browse Products Favourites Inventory Lists View Orders Suppliers Budg…" at bounding box center [76, 253] width 118 height 301
click at [62, 134] on link "Browse Products" at bounding box center [59, 133] width 48 height 9
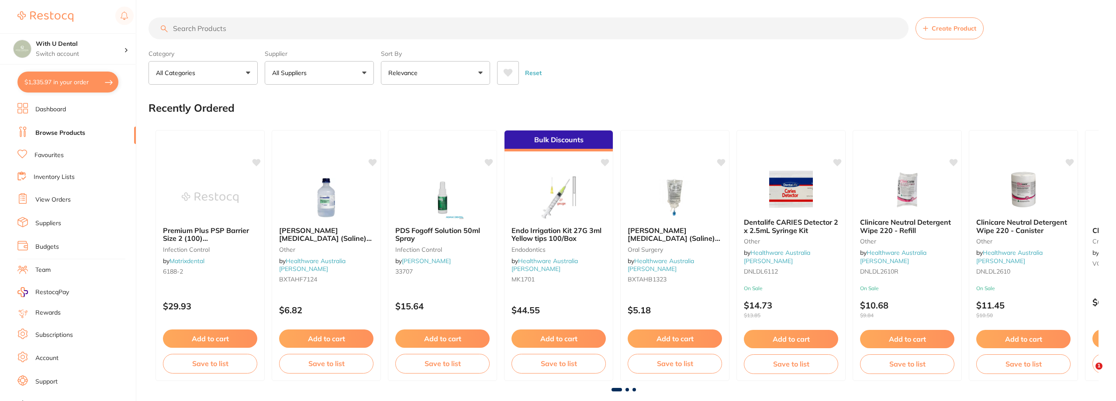
click at [269, 30] on input "search" at bounding box center [529, 28] width 760 height 22
type input "paper towel"
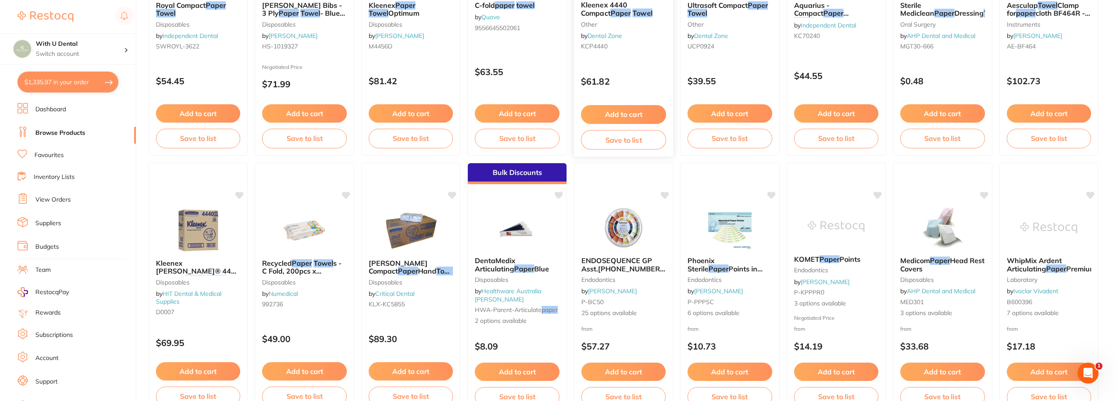
scroll to position [44, 0]
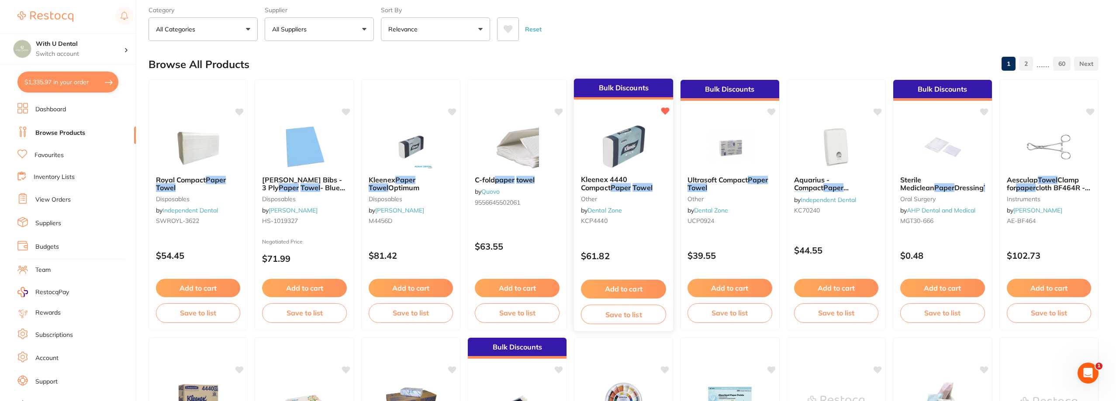
click at [617, 149] on img at bounding box center [623, 147] width 57 height 44
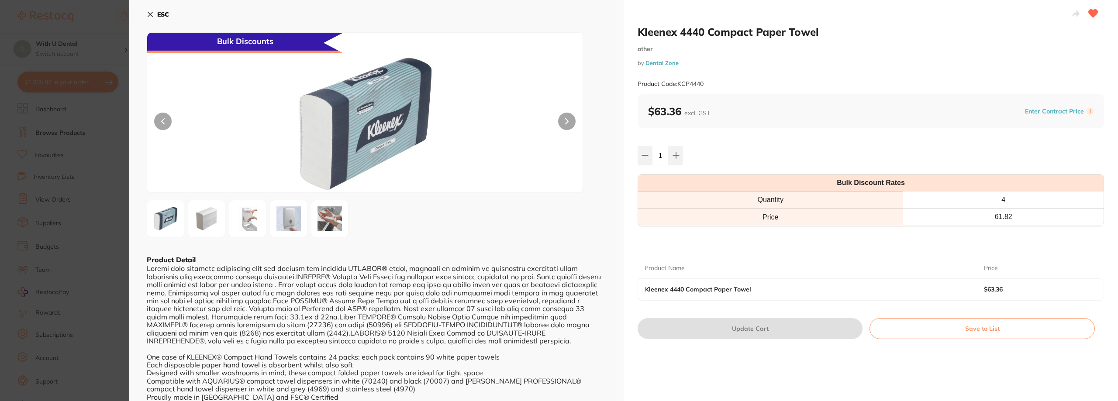
click at [146, 13] on div "ESC Bulk Discounts Product Detail One case of KLEENEX® Compact Hand Towels cont…" at bounding box center [376, 208] width 495 height 416
click at [152, 13] on icon at bounding box center [150, 14] width 7 height 7
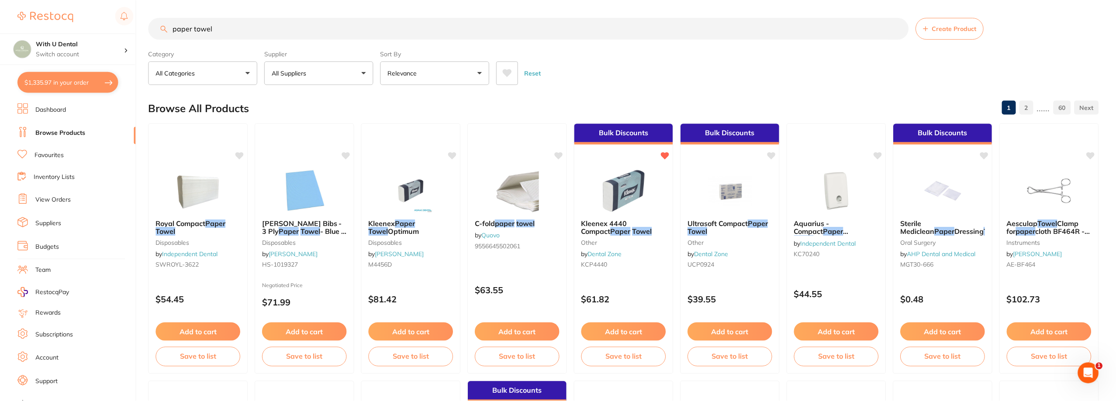
scroll to position [44, 0]
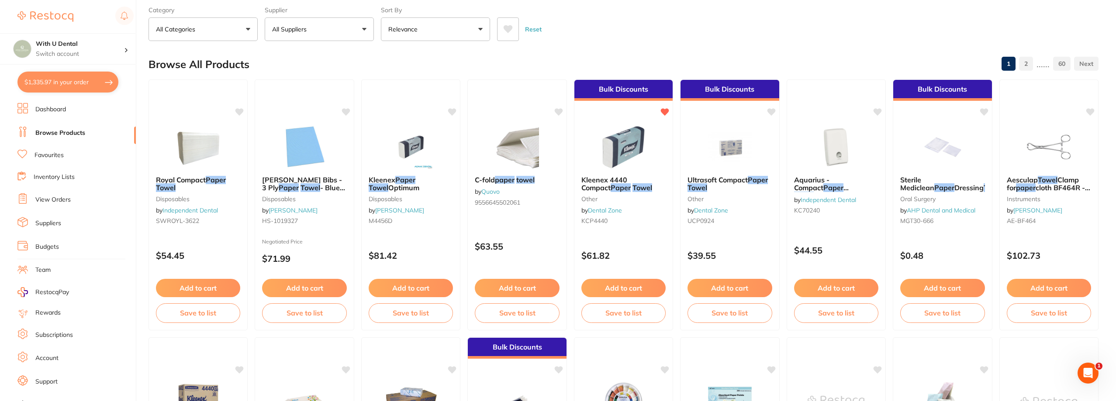
click at [63, 157] on link "Favourites" at bounding box center [49, 155] width 29 height 9
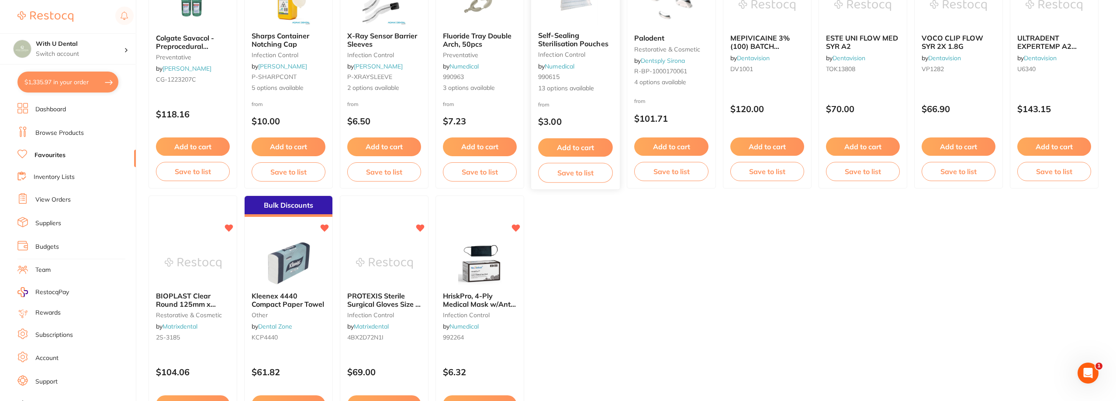
scroll to position [699, 0]
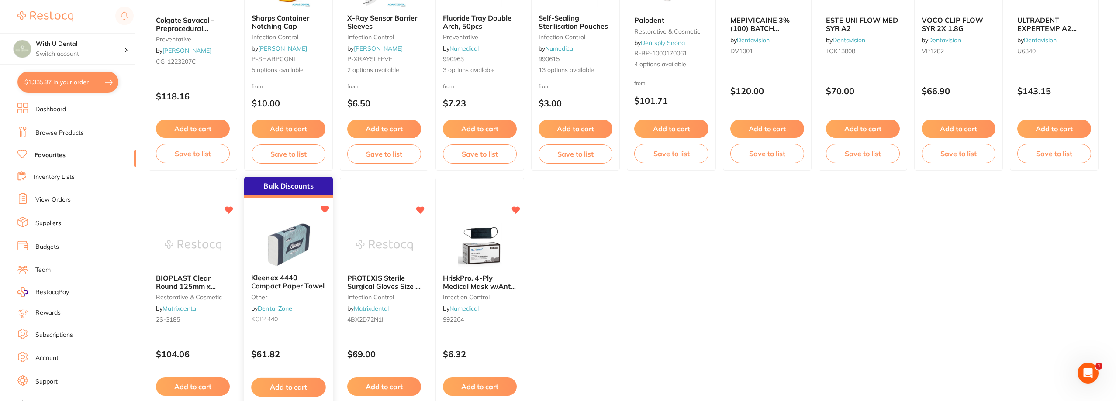
click at [302, 242] on img at bounding box center [288, 245] width 57 height 44
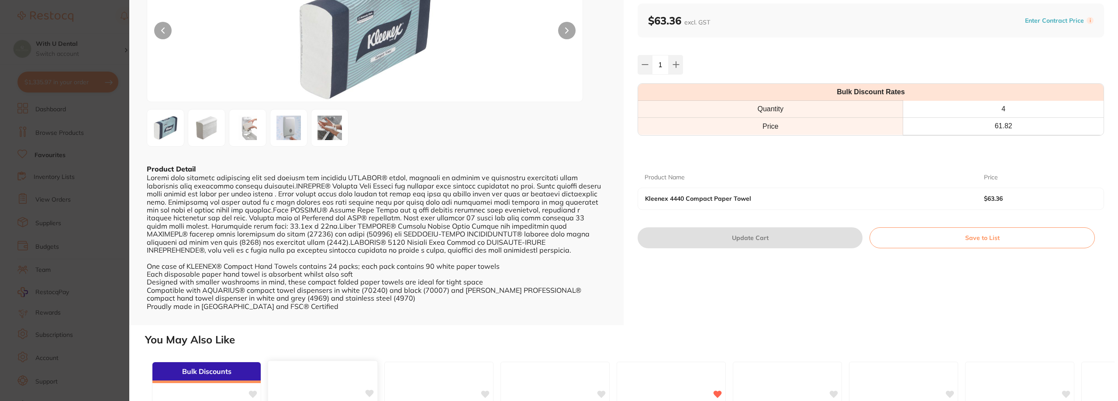
scroll to position [87, 0]
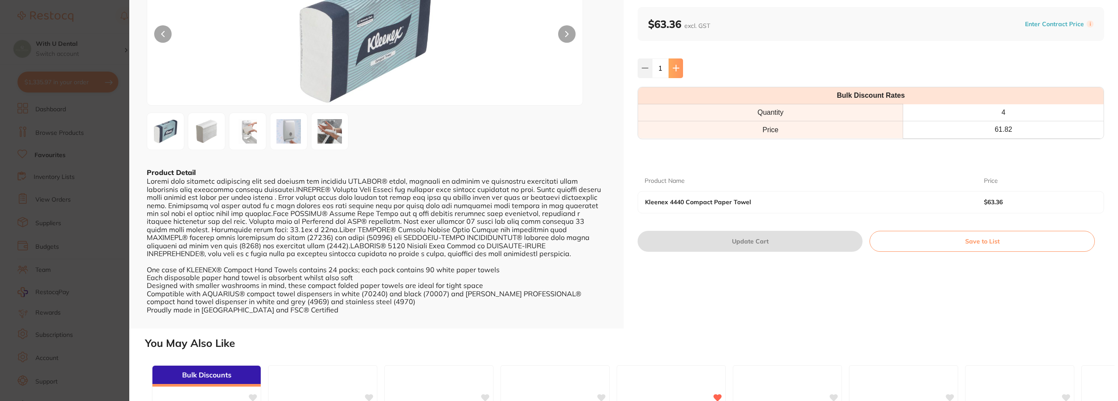
click at [678, 67] on icon at bounding box center [676, 68] width 7 height 7
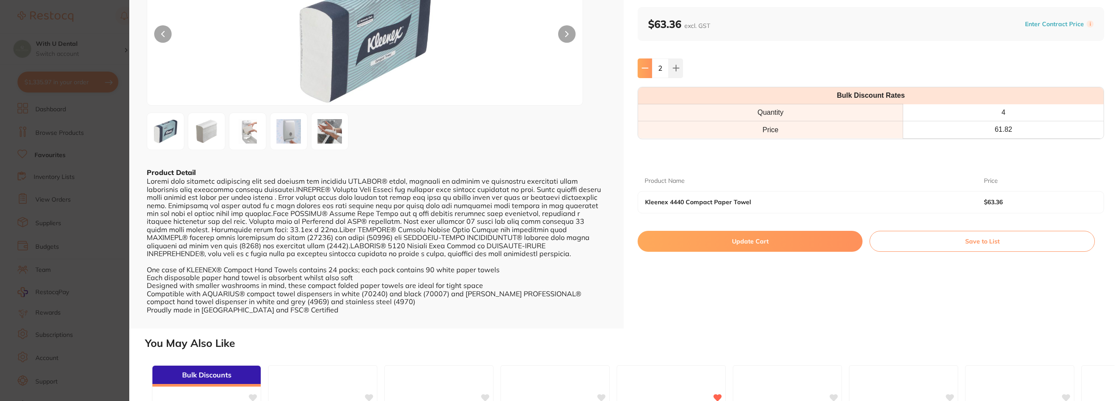
click at [646, 67] on icon at bounding box center [645, 68] width 7 height 7
type input "1"
click at [736, 249] on button "Update Cart" at bounding box center [750, 241] width 225 height 21
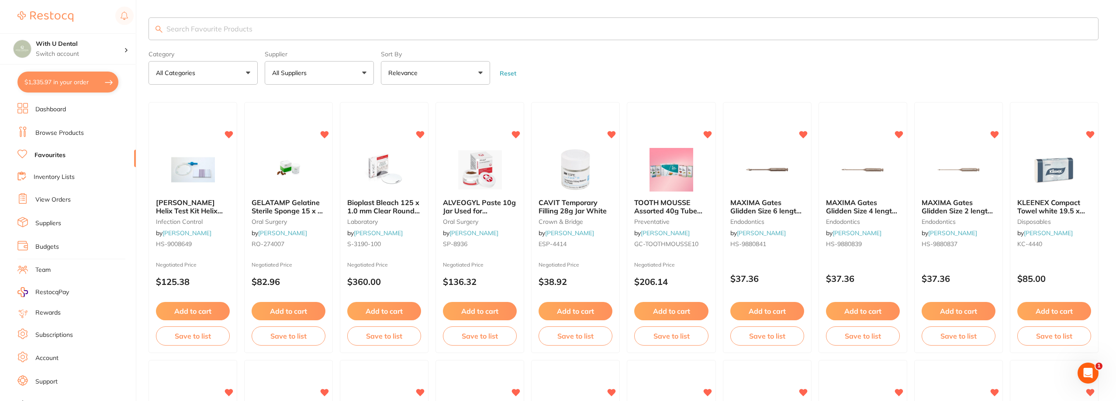
click at [251, 42] on section "Category All Categories All Categories crown & bridge disposables endodontics f…" at bounding box center [624, 50] width 950 height 67
click at [258, 31] on input "search" at bounding box center [624, 28] width 950 height 23
click at [70, 137] on link "Browse Products" at bounding box center [59, 133] width 48 height 9
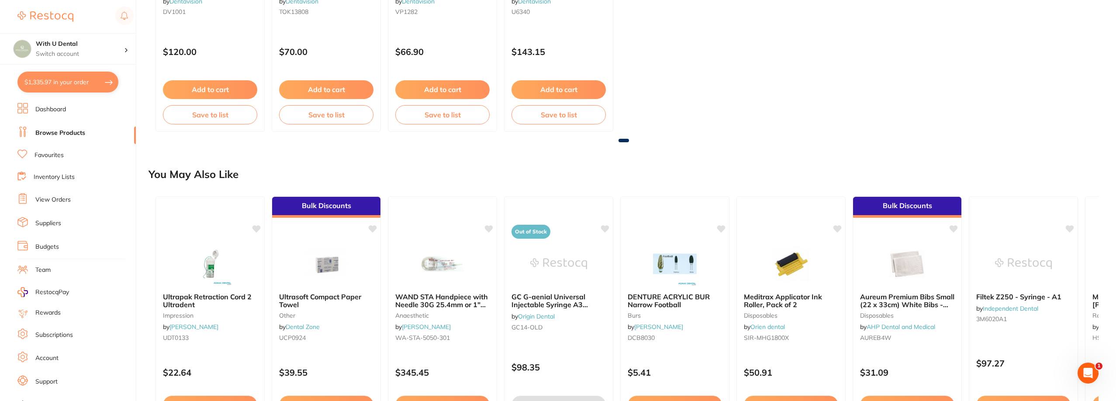
scroll to position [612, 0]
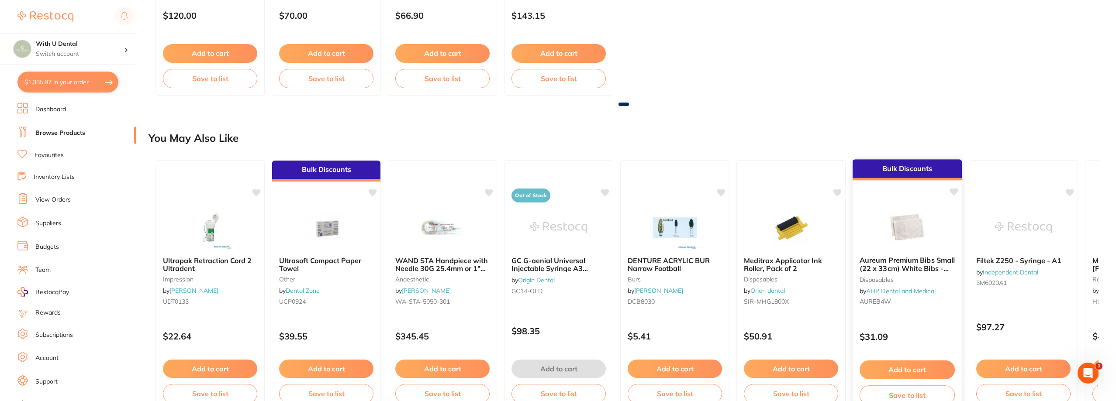
click at [881, 214] on img at bounding box center [907, 227] width 57 height 44
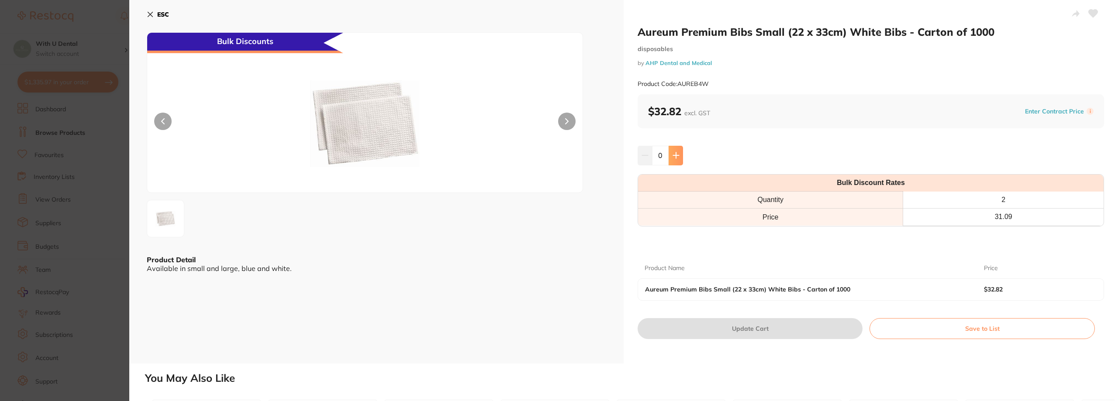
click at [674, 154] on icon at bounding box center [676, 155] width 7 height 7
type input "1"
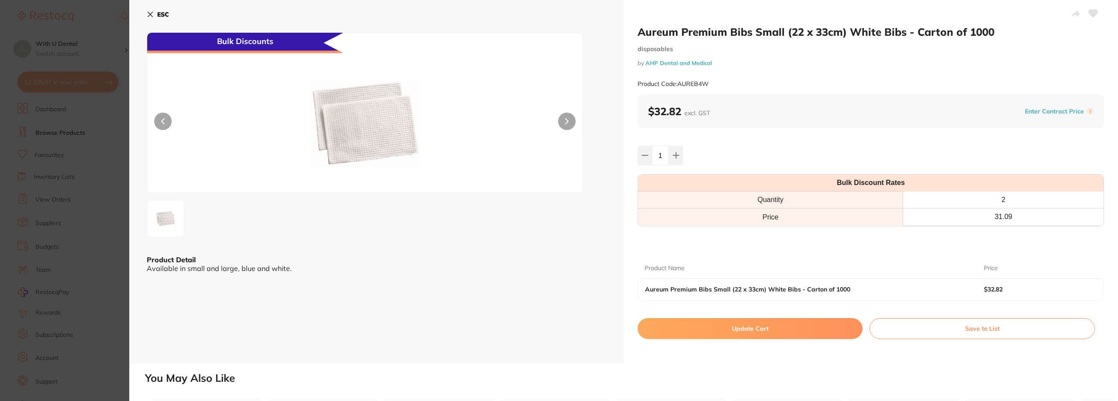
click at [737, 327] on button "Update Cart" at bounding box center [750, 328] width 225 height 21
checkbox input "false"
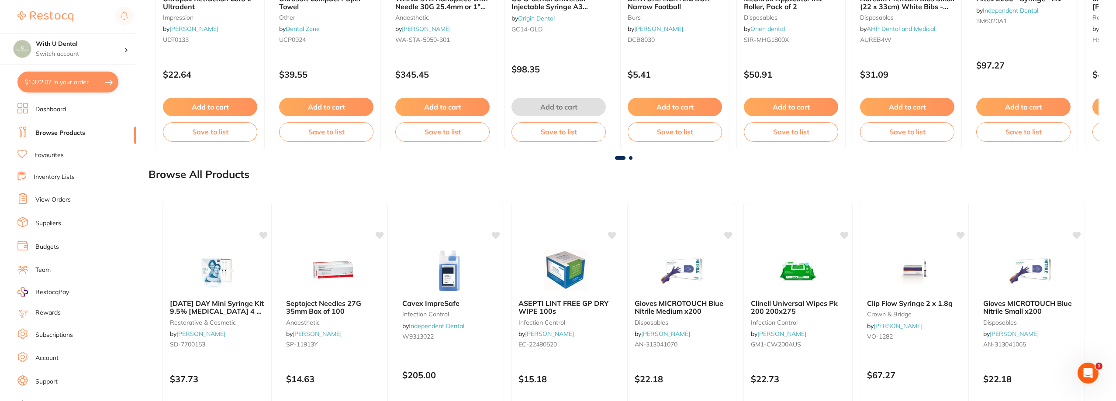
scroll to position [962, 0]
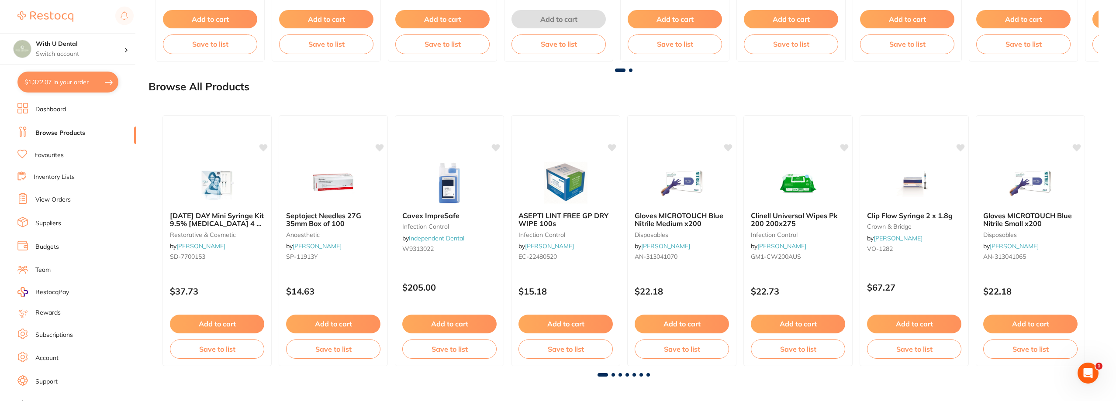
click at [613, 374] on span at bounding box center [613, 375] width 3 height 3
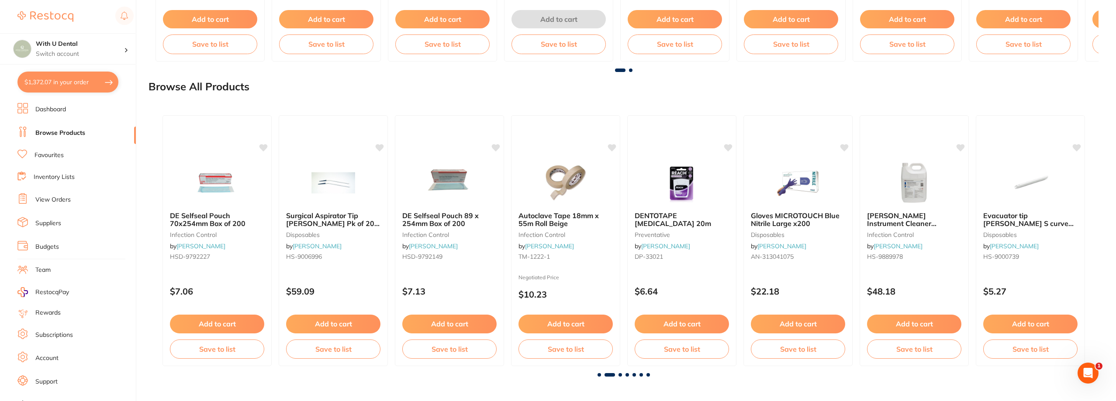
scroll to position [0, 936]
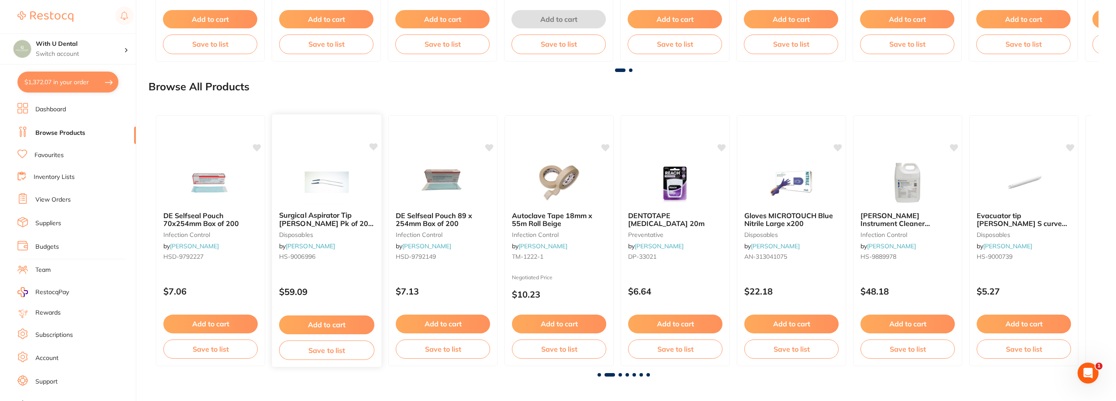
click at [341, 191] on img at bounding box center [326, 182] width 57 height 44
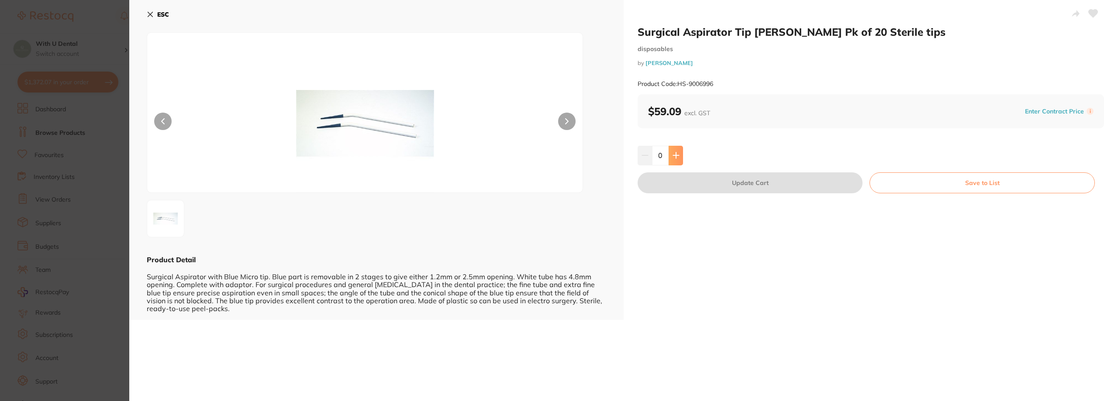
click at [673, 151] on button at bounding box center [676, 155] width 14 height 19
type input "1"
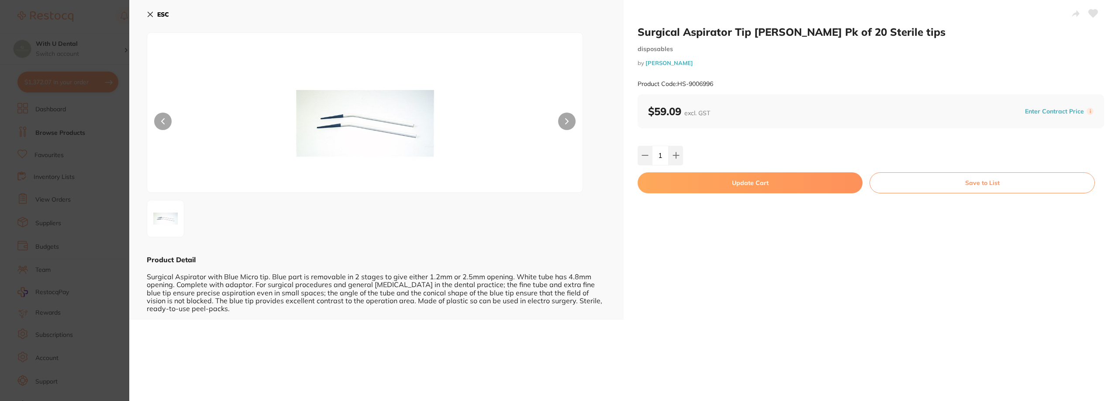
drag, startPoint x: 709, startPoint y: 185, endPoint x: 537, endPoint y: 137, distance: 178.8
click at [710, 185] on button "Update Cart" at bounding box center [750, 183] width 225 height 21
checkbox input "false"
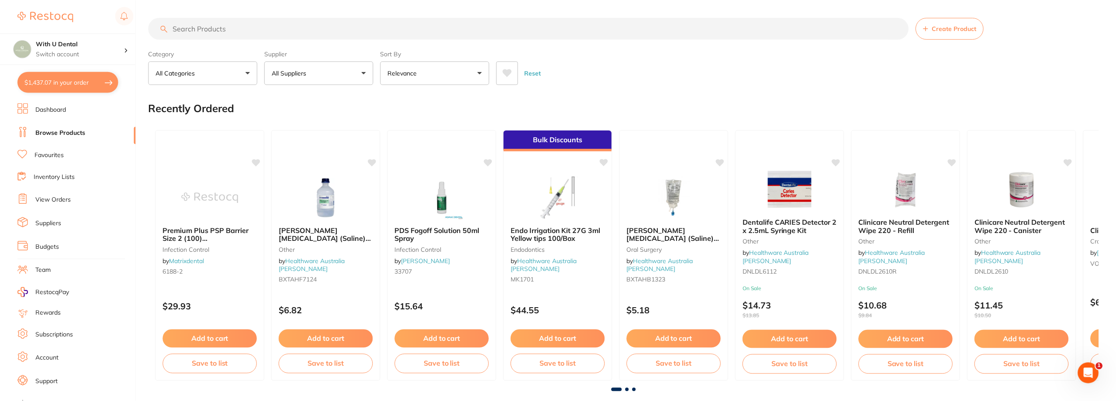
scroll to position [962, 0]
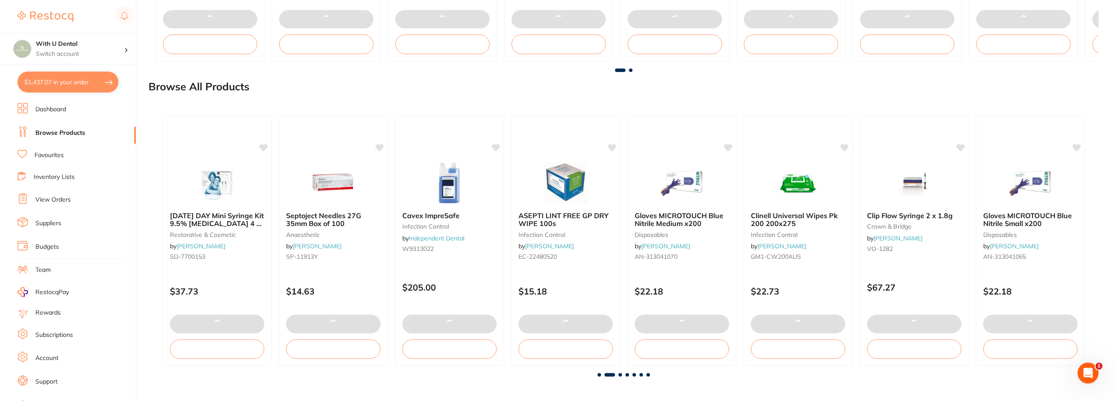
click at [50, 85] on button "$1,437.07 in your order" at bounding box center [67, 82] width 101 height 21
checkbox input "true"
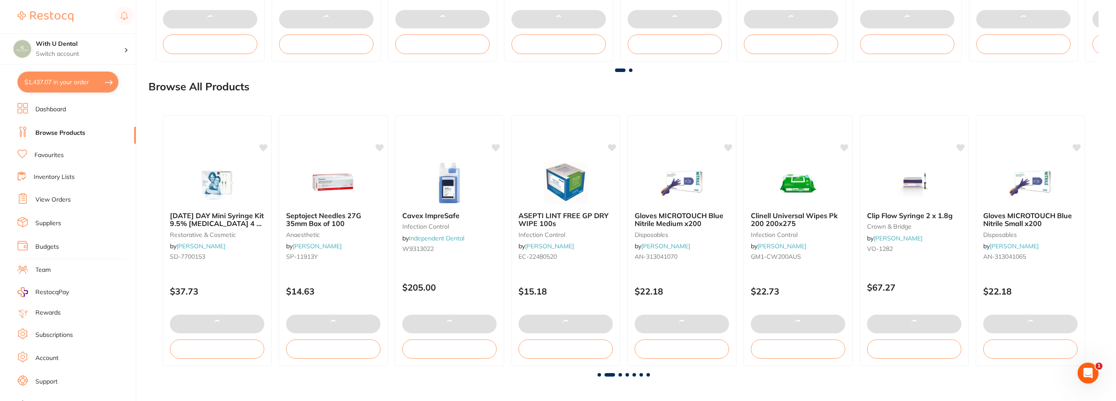
checkbox input "true"
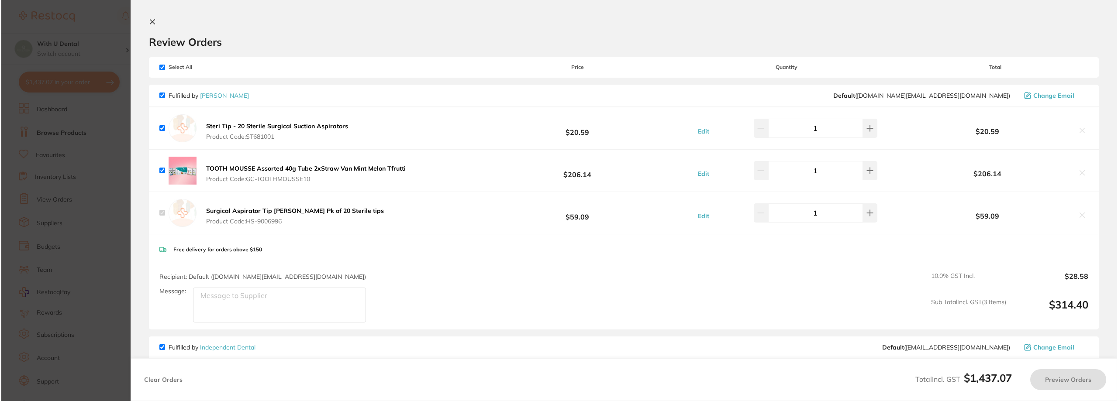
scroll to position [0, 0]
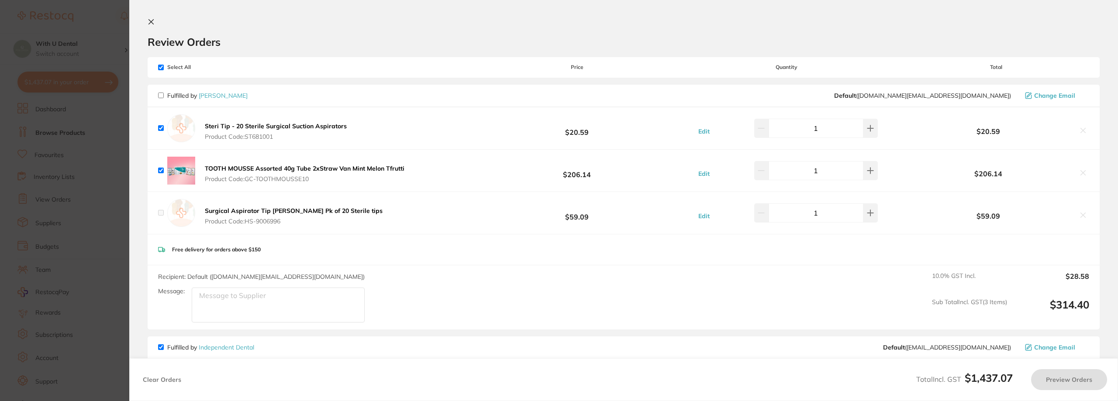
checkbox input "false"
checkbox input "true"
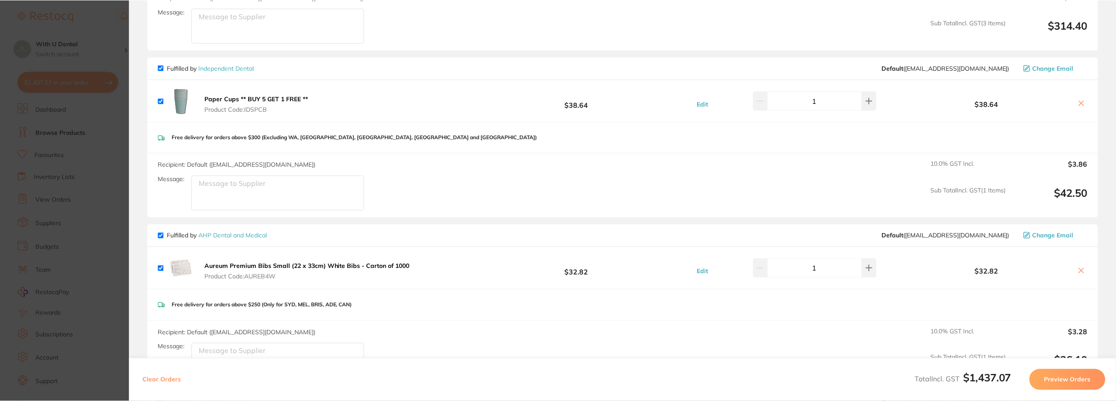
scroll to position [262, 0]
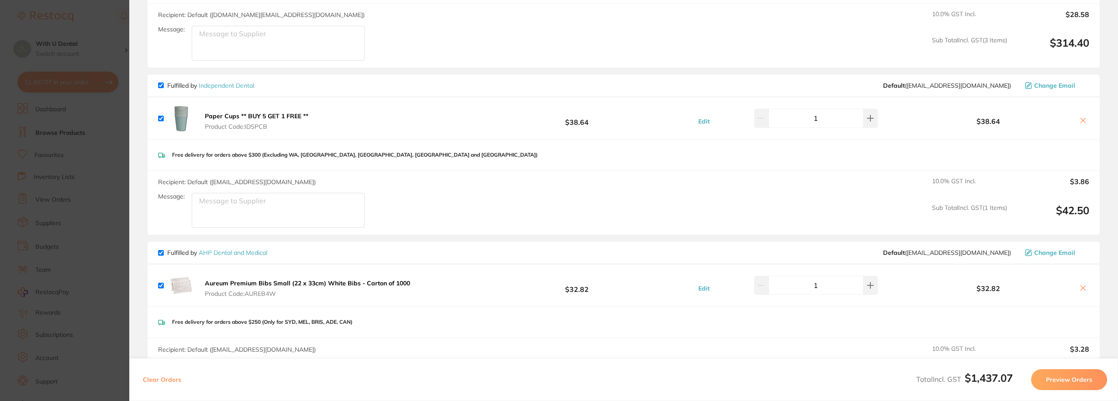
click at [223, 252] on link "AHP Dental and Medical" at bounding box center [233, 253] width 69 height 8
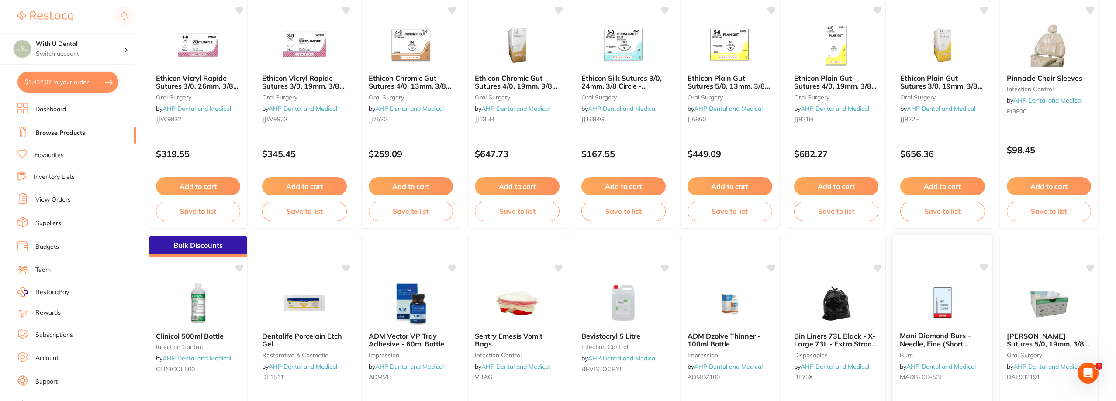
scroll to position [1309, 0]
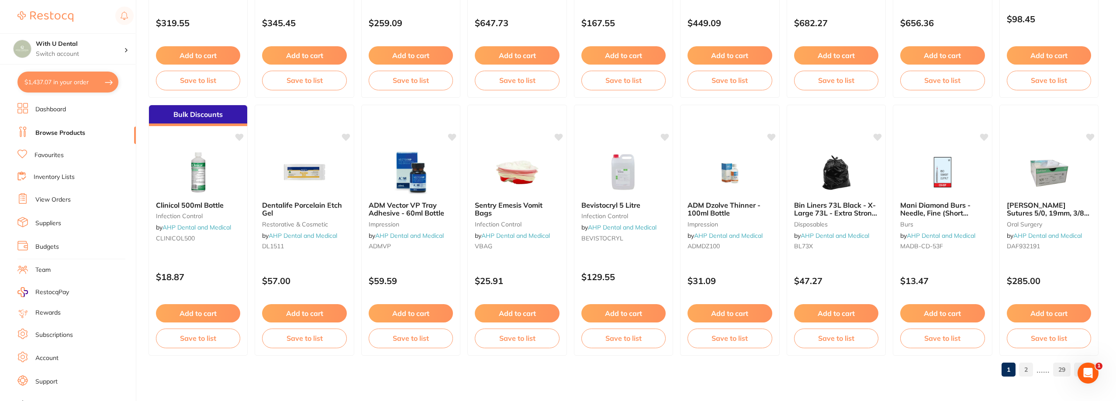
click at [1028, 376] on link "2" at bounding box center [1026, 369] width 14 height 17
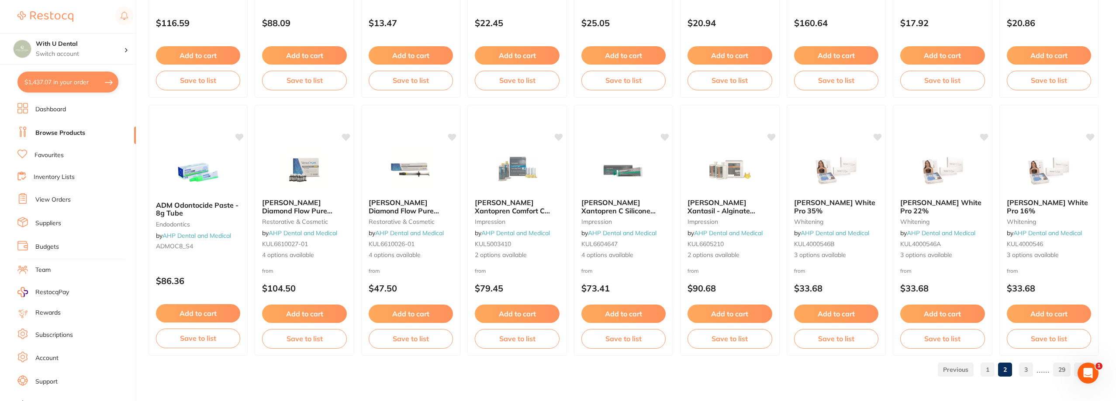
click at [1022, 368] on link "3" at bounding box center [1026, 369] width 14 height 17
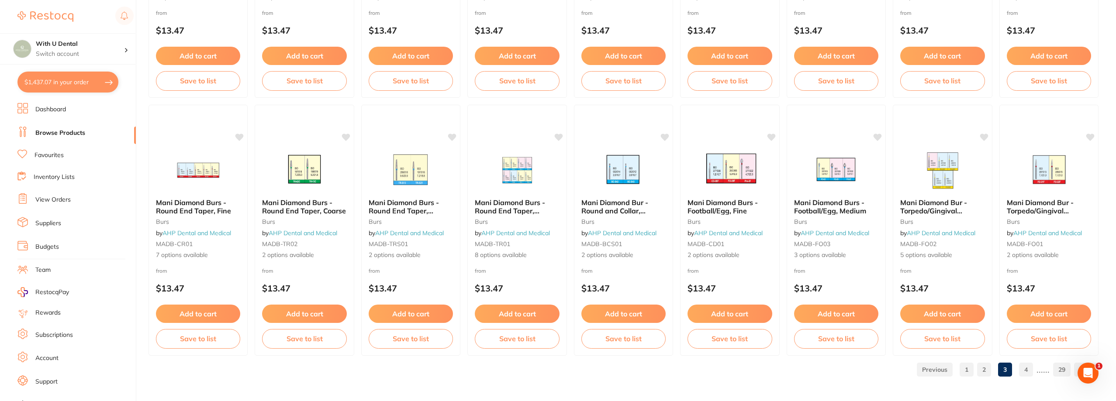
click at [1031, 374] on link "4" at bounding box center [1026, 369] width 14 height 17
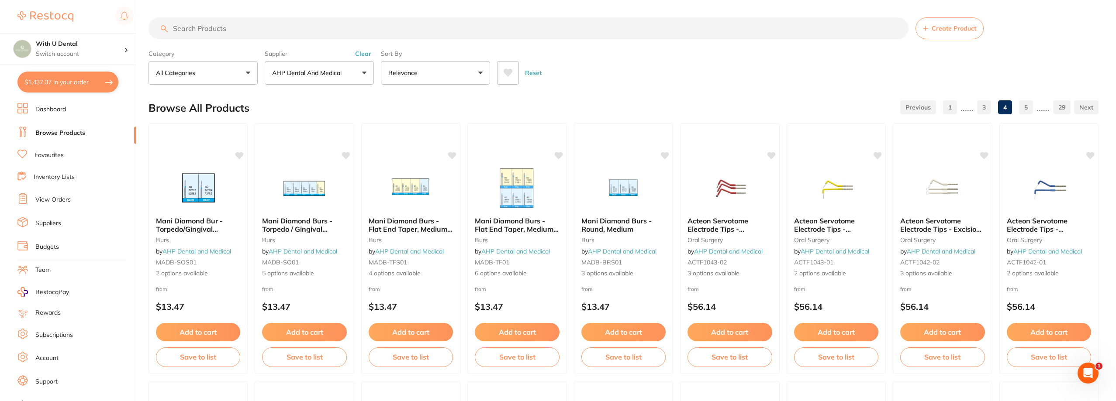
scroll to position [0, 0]
click at [67, 134] on link "Browse Products" at bounding box center [60, 133] width 50 height 9
click at [323, 67] on button "AHP Dental and Medical" at bounding box center [319, 73] width 109 height 24
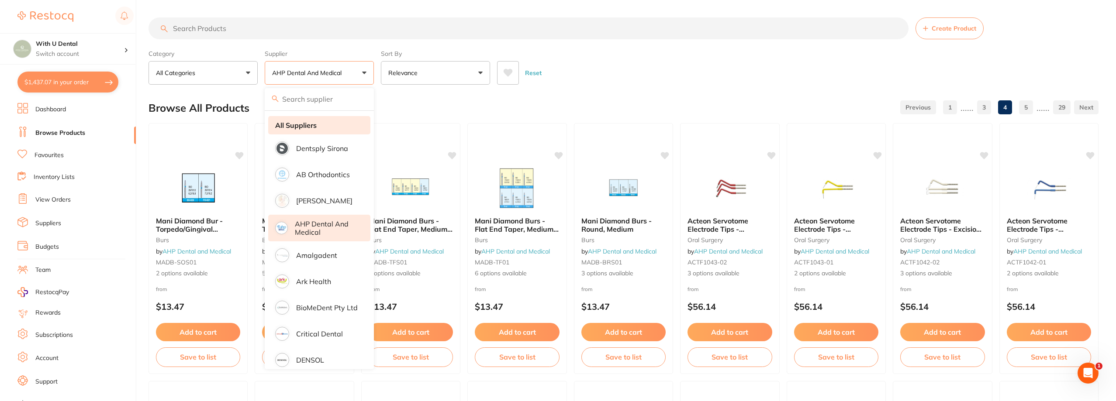
click at [319, 125] on li "All Suppliers" at bounding box center [319, 125] width 102 height 18
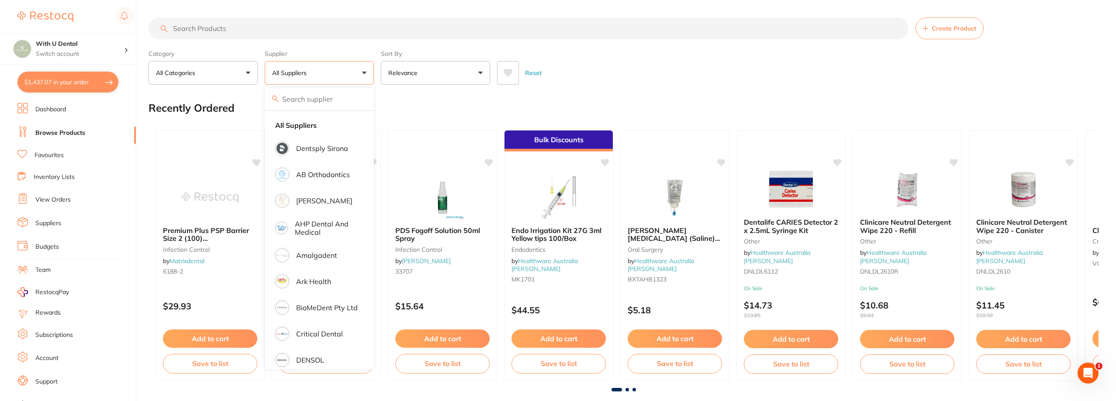
click at [571, 63] on div "Reset" at bounding box center [794, 69] width 595 height 31
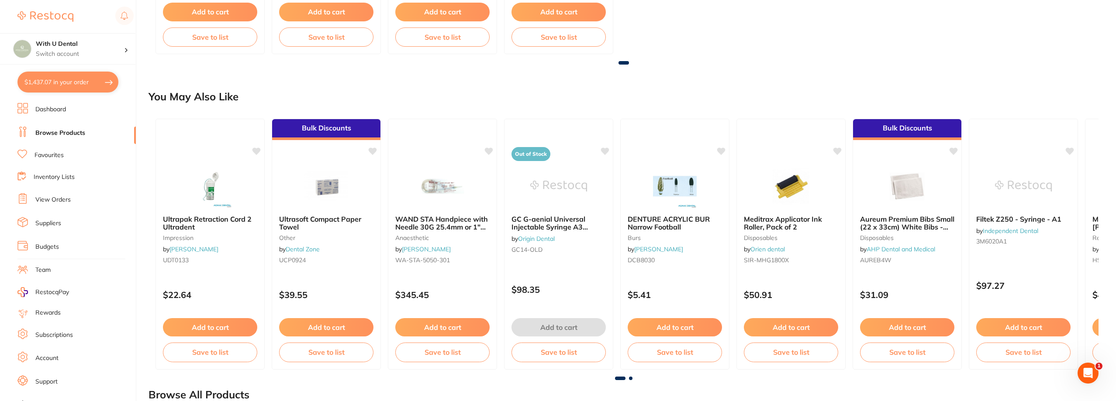
scroll to position [655, 0]
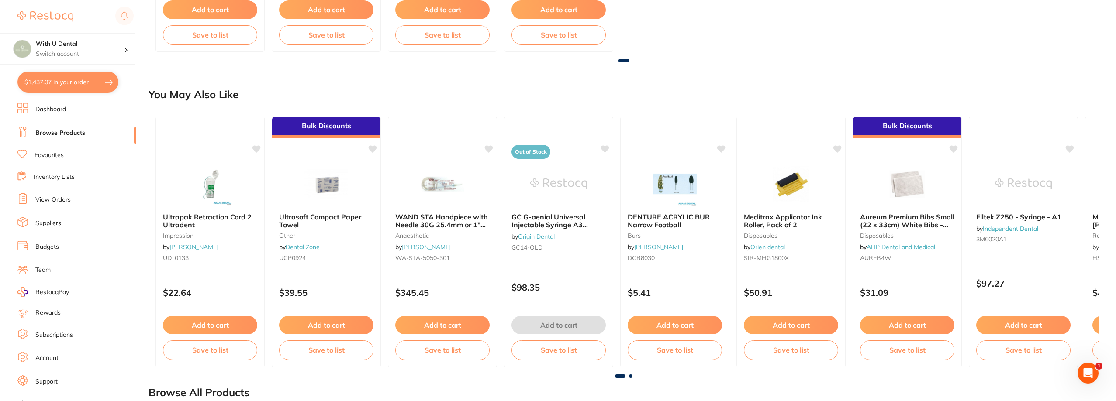
click at [630, 375] on span at bounding box center [630, 376] width 3 height 3
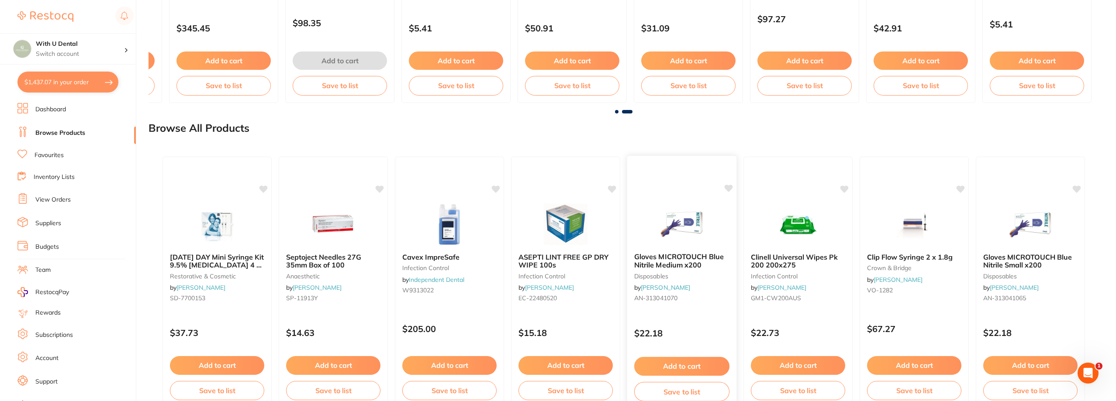
scroll to position [962, 0]
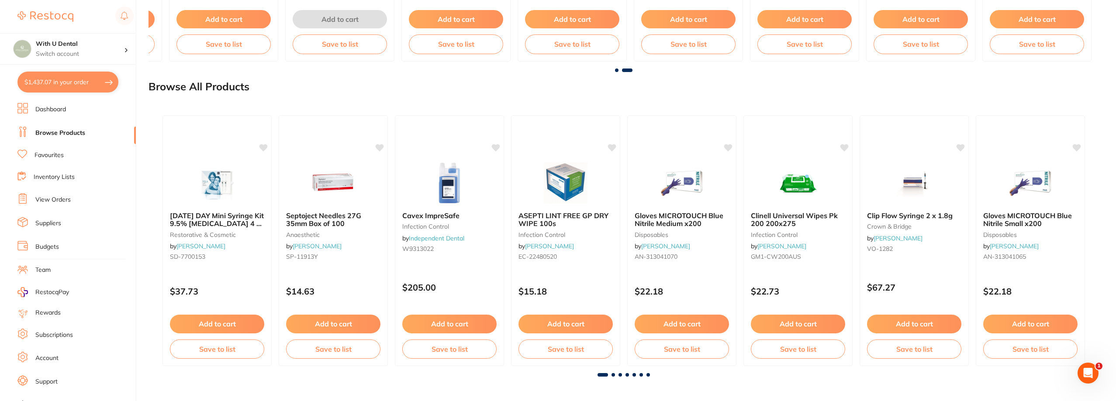
click at [614, 374] on span at bounding box center [613, 375] width 3 height 3
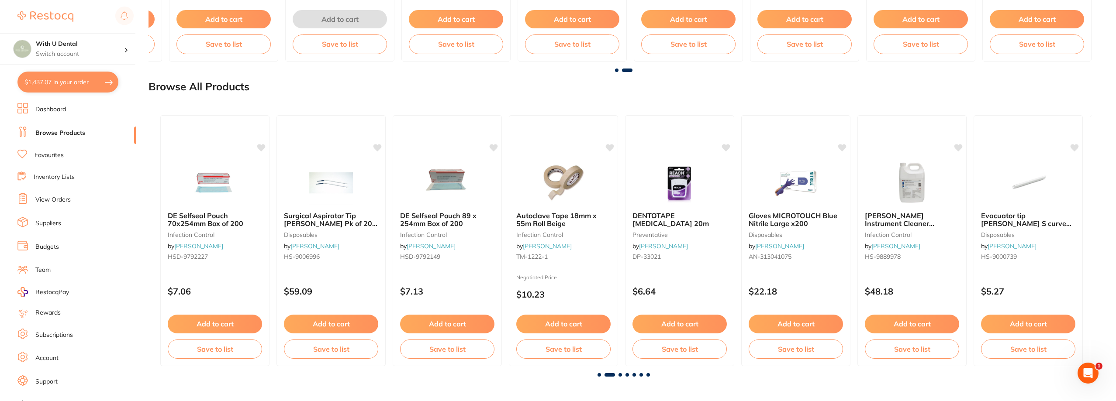
scroll to position [0, 936]
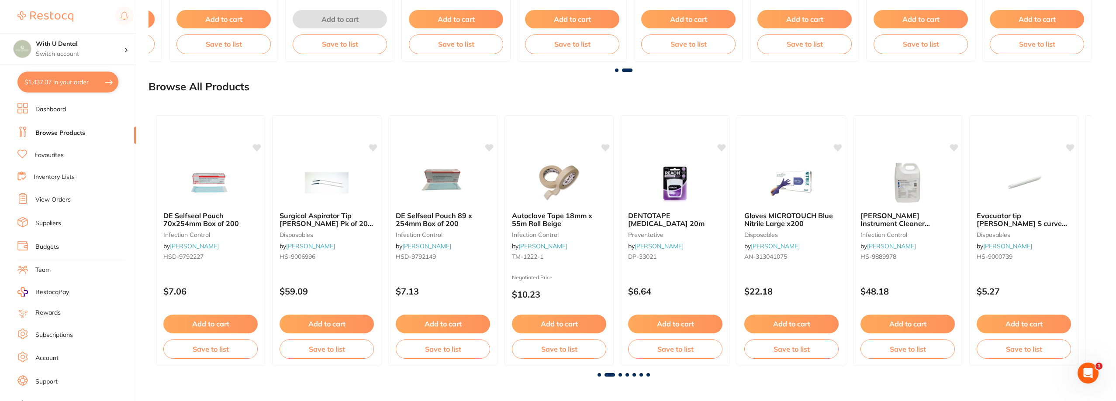
click at [621, 375] on span at bounding box center [620, 375] width 3 height 3
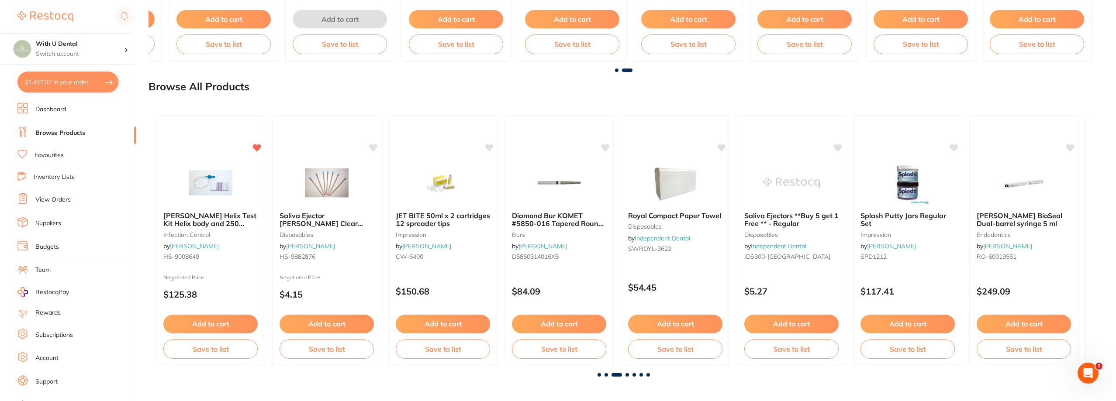
scroll to position [0, 1872]
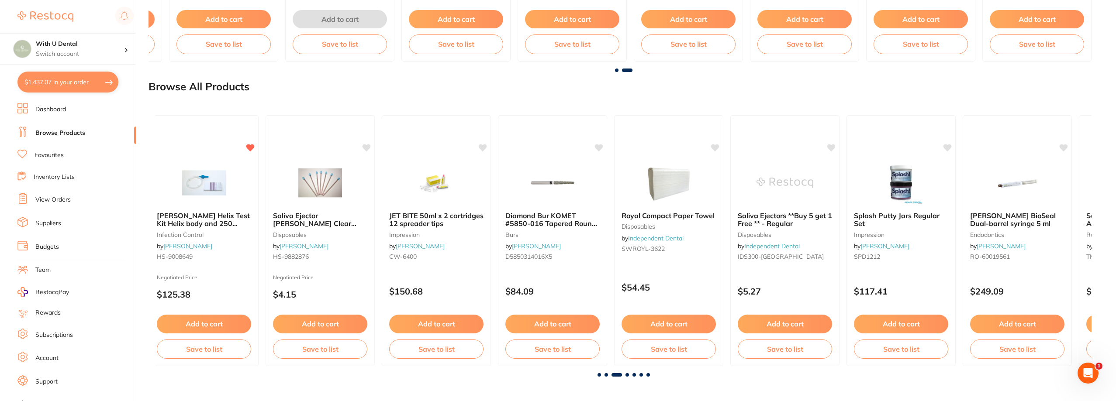
click at [626, 374] on span at bounding box center [627, 375] width 3 height 3
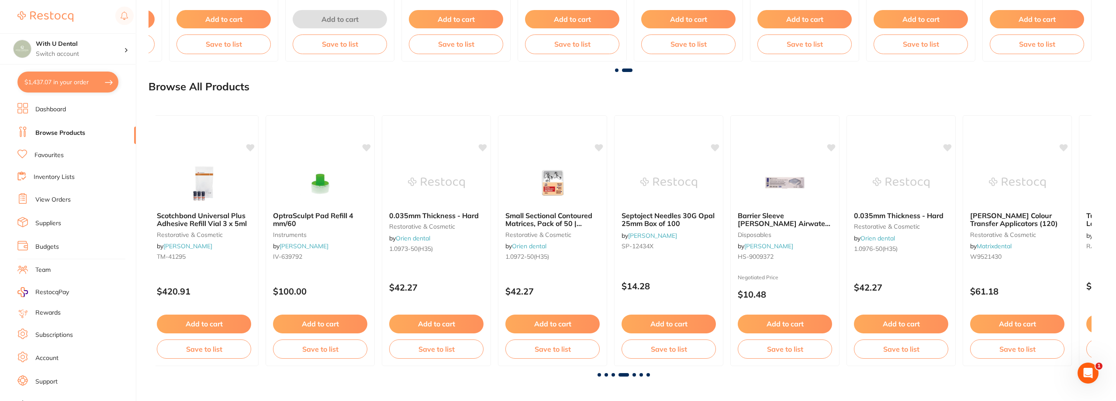
scroll to position [0, 2809]
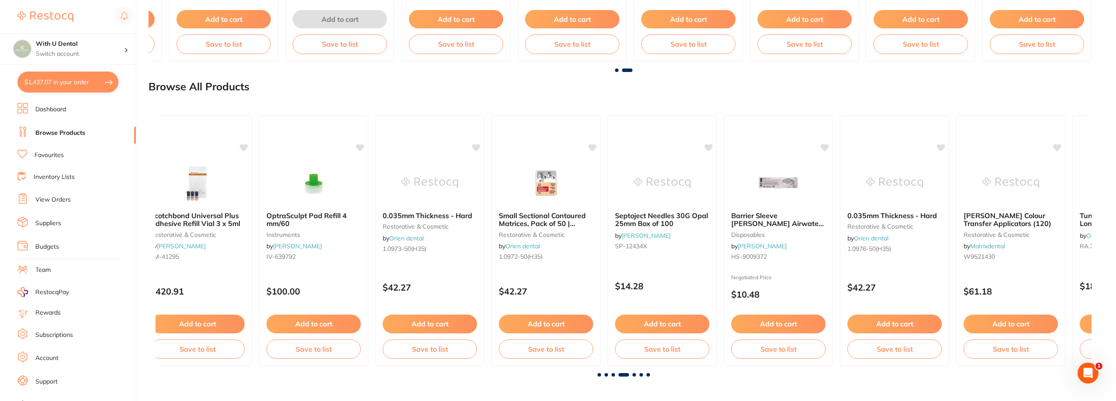
click at [633, 374] on span at bounding box center [634, 375] width 3 height 3
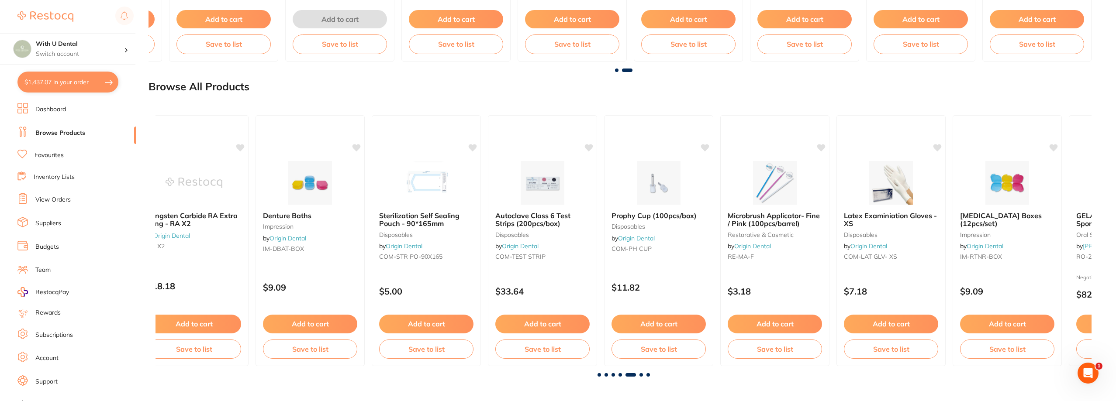
scroll to position [0, 3745]
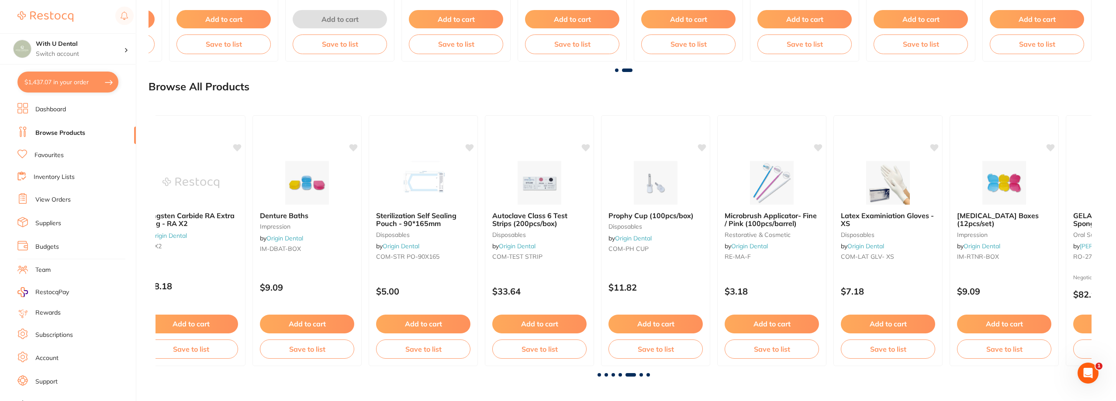
click at [642, 375] on span at bounding box center [641, 375] width 3 height 3
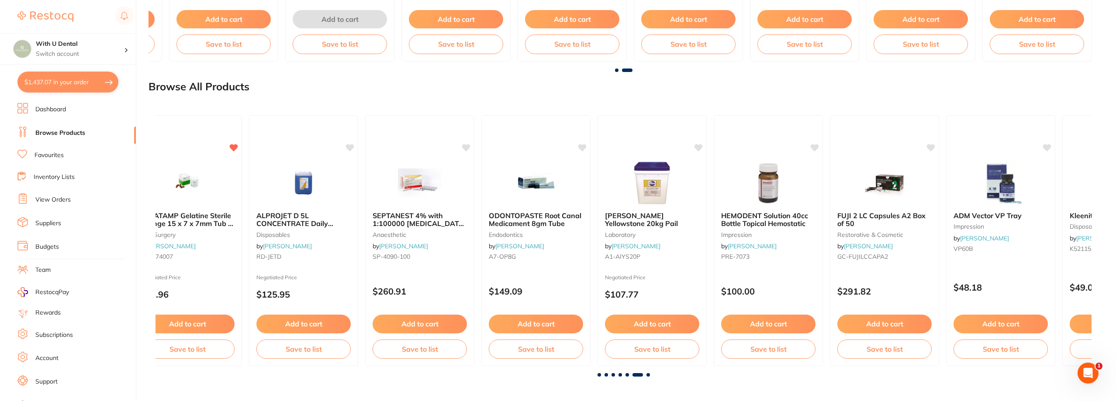
scroll to position [0, 4681]
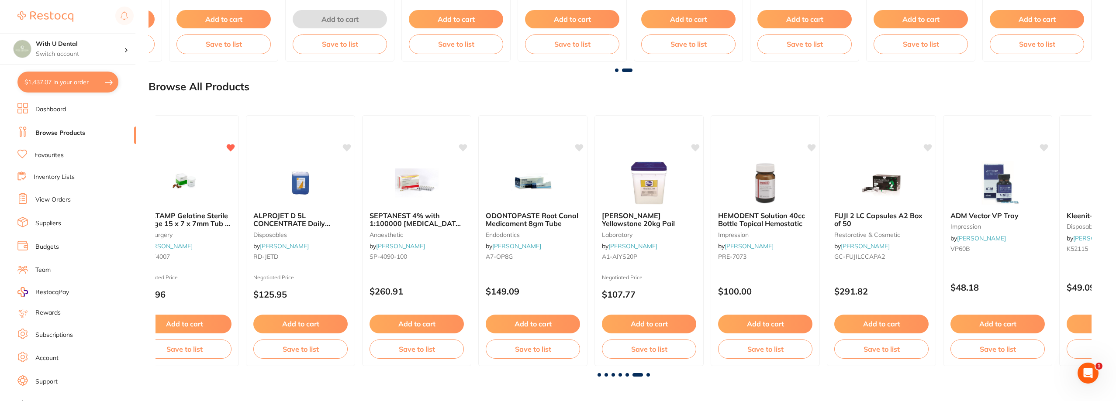
click at [648, 374] on span at bounding box center [648, 375] width 3 height 3
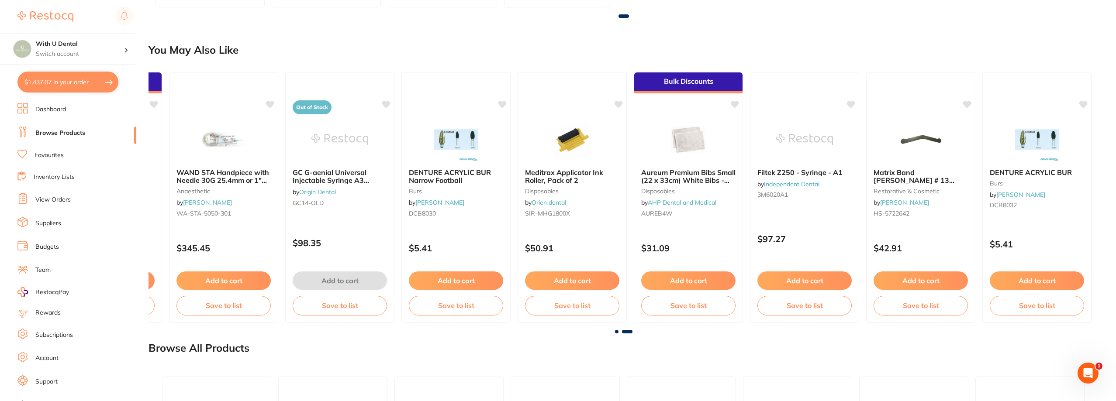
scroll to position [699, 0]
click at [57, 86] on button "$1,437.07 in your order" at bounding box center [67, 82] width 101 height 21
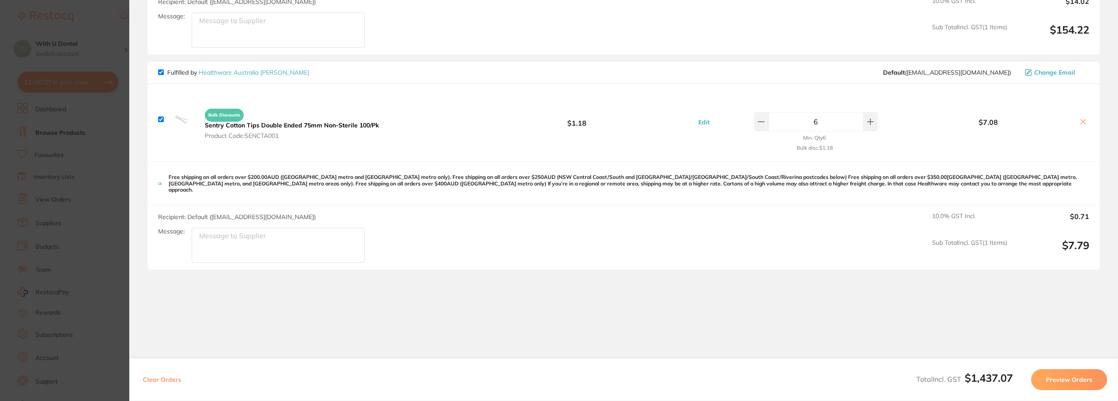
scroll to position [1180, 0]
click at [1064, 378] on button "Preview Orders" at bounding box center [1069, 380] width 76 height 21
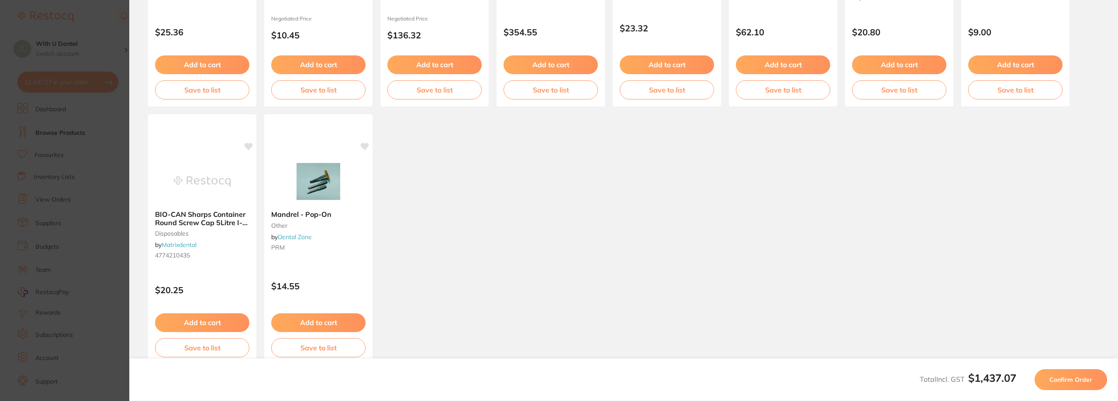
scroll to position [244, 0]
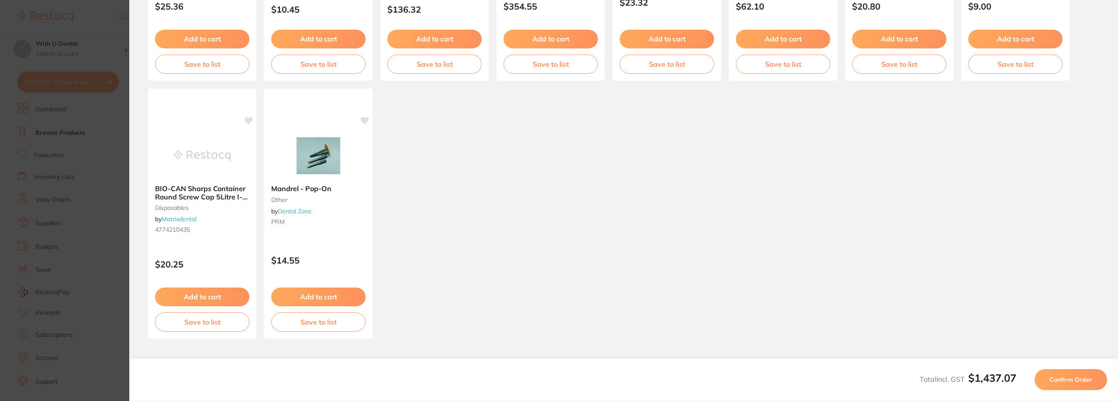
click at [1061, 381] on span "Confirm Order" at bounding box center [1071, 380] width 43 height 8
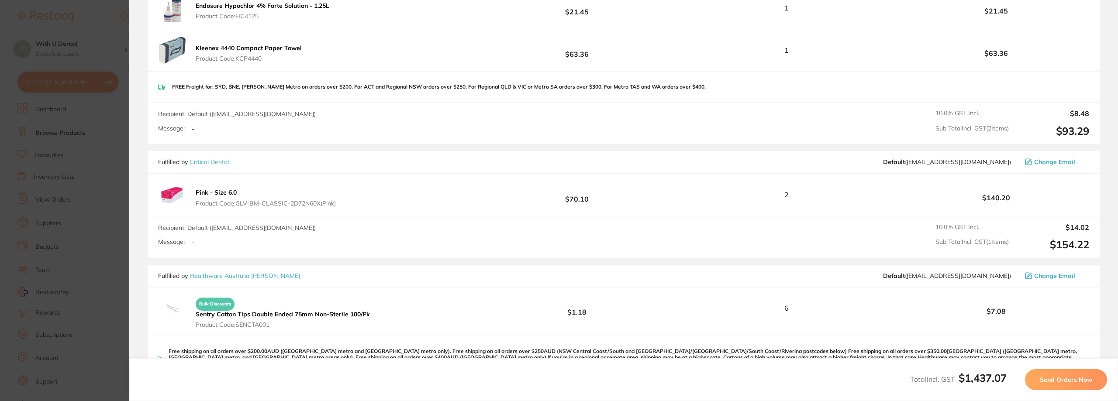
scroll to position [917, 0]
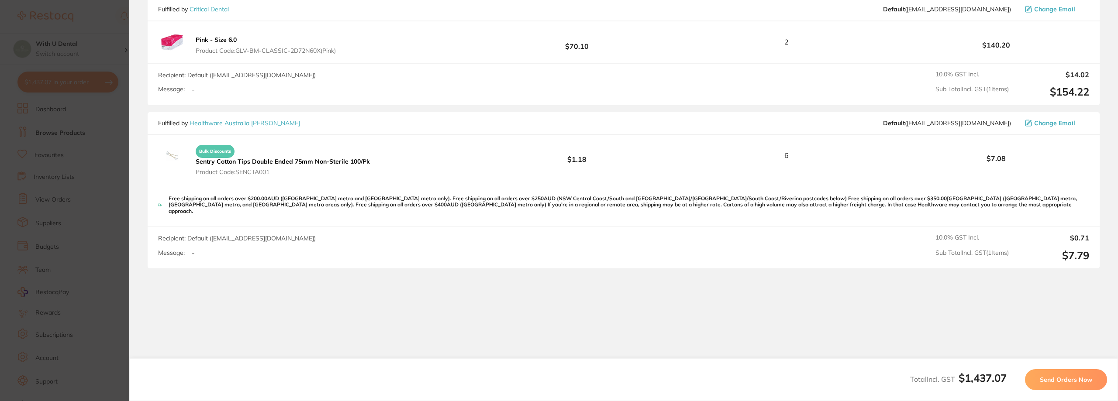
click at [1067, 377] on span "Send Orders Now" at bounding box center [1066, 380] width 52 height 8
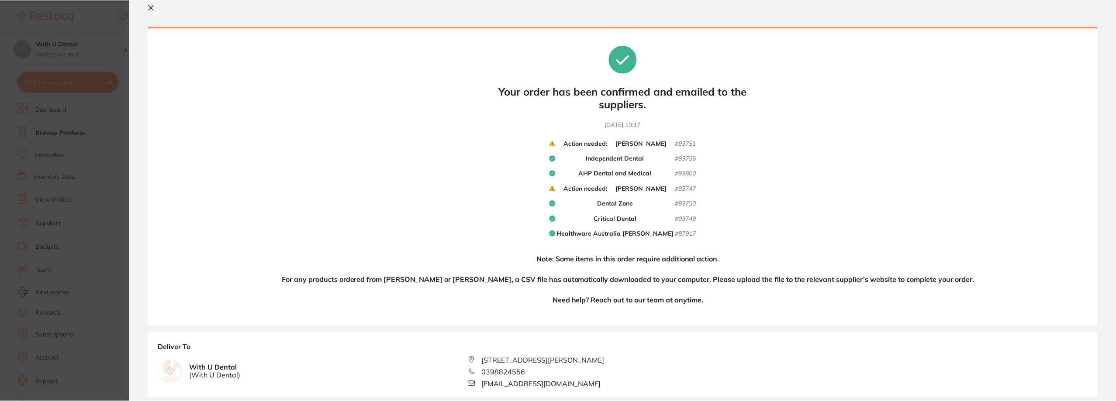
scroll to position [0, 0]
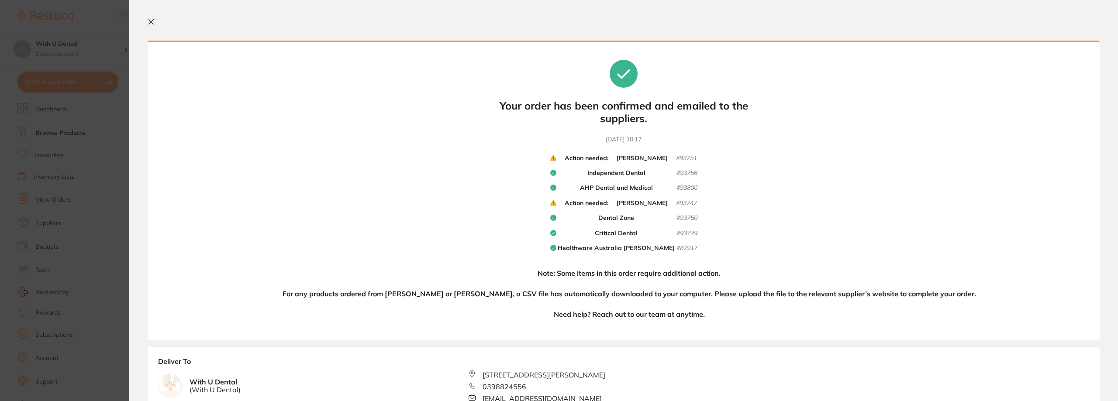
click at [146, 20] on section "Your orders are being processed and we will notify you once we have placed the …" at bounding box center [623, 200] width 989 height 401
click at [151, 19] on icon at bounding box center [151, 21] width 7 height 7
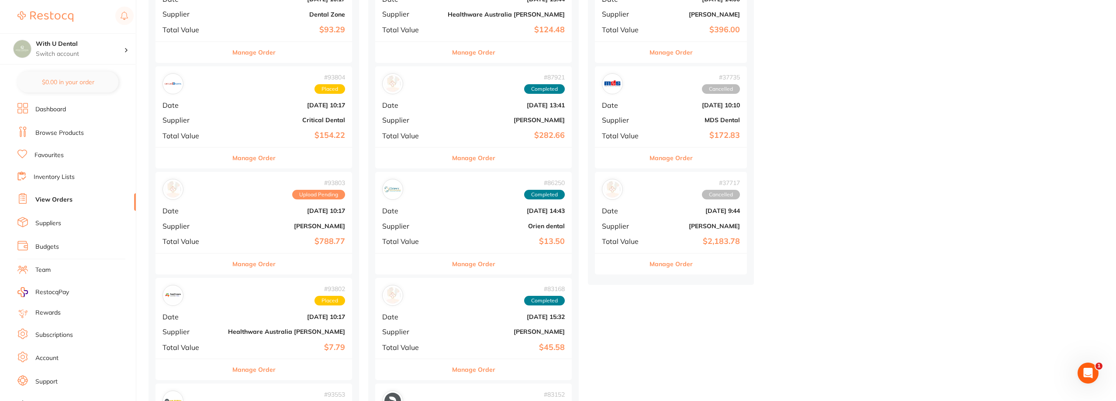
scroll to position [481, 0]
click at [239, 209] on b "Sept 16 2025, 10:17" at bounding box center [286, 210] width 117 height 7
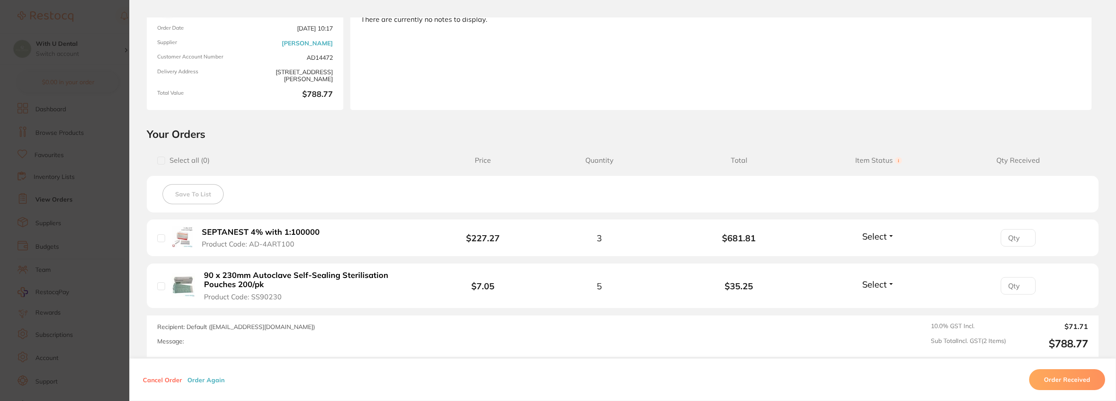
scroll to position [87, 0]
drag, startPoint x: 250, startPoint y: 299, endPoint x: 288, endPoint y: 300, distance: 38.0
click at [288, 300] on button "90 x 230mm Autoclave Self-Sealing Sterilisation Pouches 200/pk Product Code: SS…" at bounding box center [312, 285] width 222 height 31
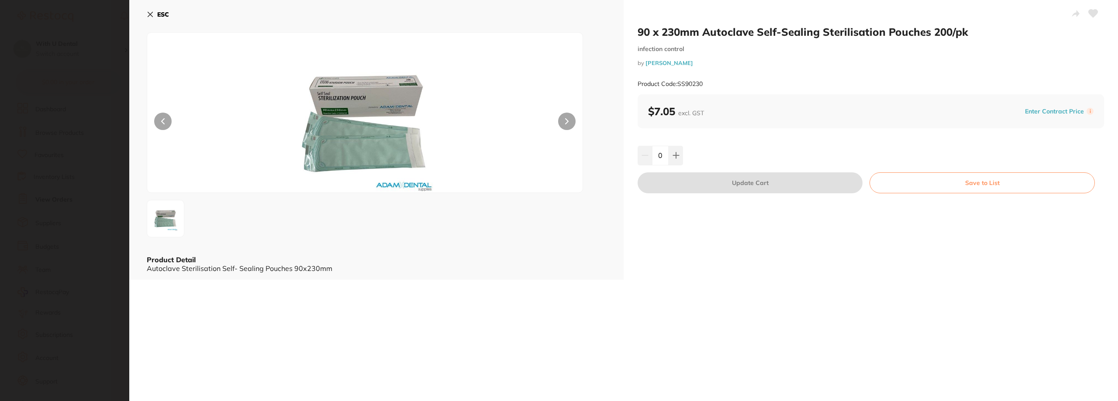
scroll to position [0, 0]
drag, startPoint x: 677, startPoint y: 87, endPoint x: 720, endPoint y: 87, distance: 43.3
click at [720, 87] on div "Product Code: SS90230" at bounding box center [871, 83] width 467 height 21
copy small "SS90230"
click at [145, 14] on div "ESC Product Detail Autoclave Sterilisation Self- Sealing Pouches 90x230mm" at bounding box center [376, 140] width 495 height 280
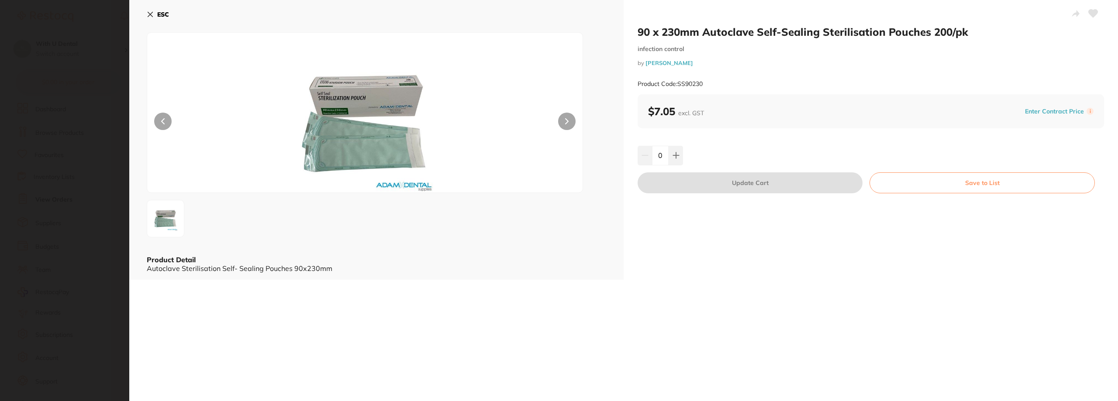
click at [148, 11] on icon at bounding box center [150, 14] width 7 height 7
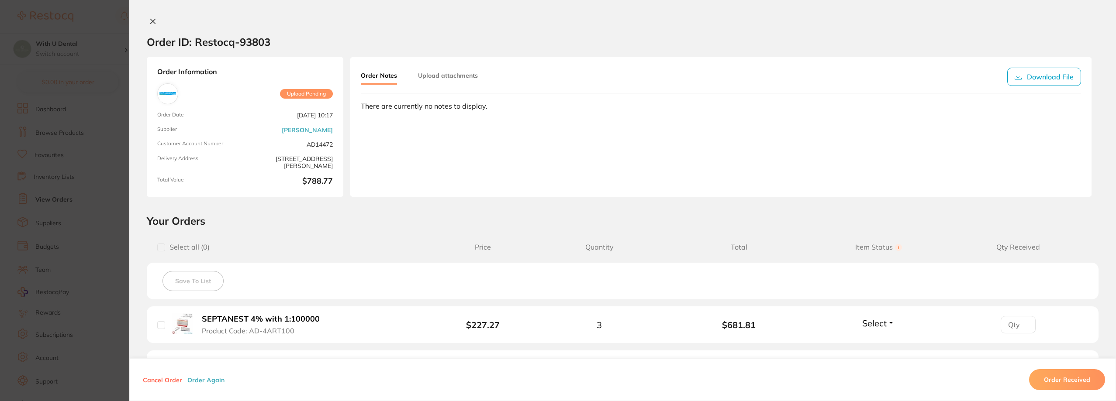
click at [150, 24] on icon at bounding box center [152, 21] width 7 height 7
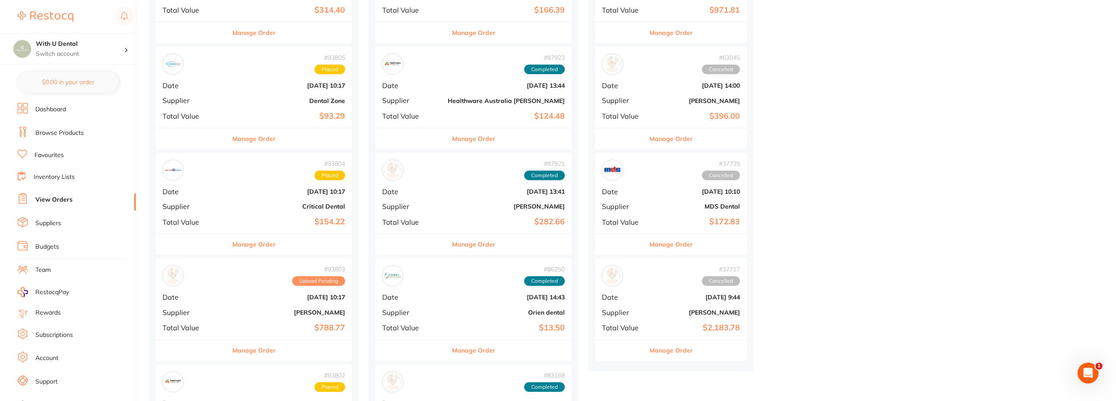
drag, startPoint x: 247, startPoint y: 302, endPoint x: 233, endPoint y: 301, distance: 13.7
click at [233, 301] on b "Sept 16 2025, 10:17" at bounding box center [286, 297] width 117 height 7
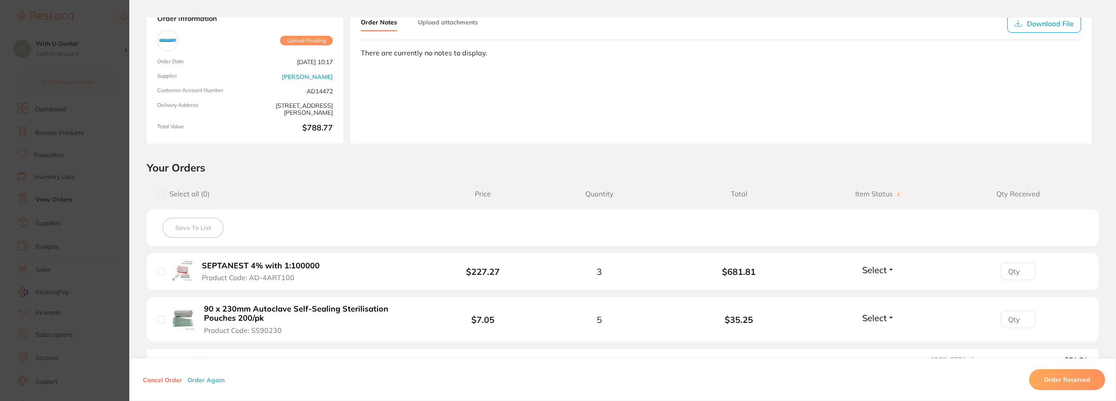
scroll to position [42, 0]
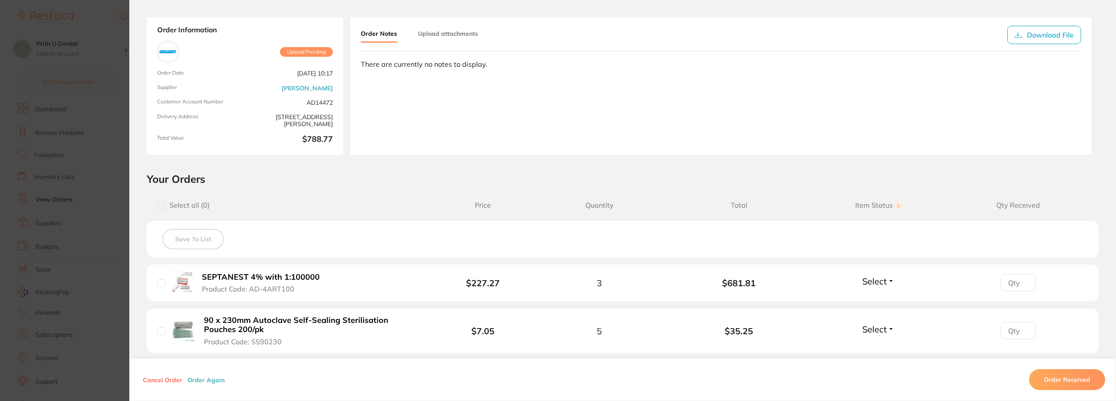
click at [153, 379] on button "Cancel Order" at bounding box center [162, 380] width 45 height 8
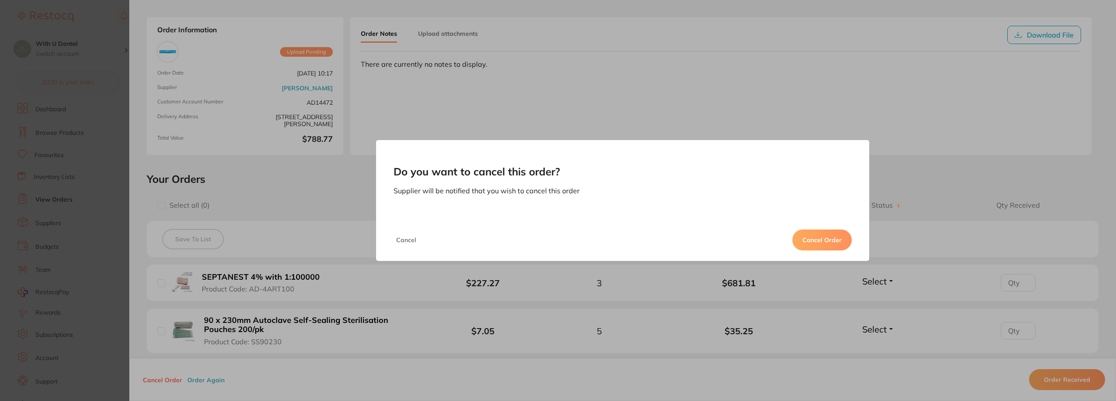
click at [832, 240] on button "Cancel Order" at bounding box center [821, 240] width 59 height 21
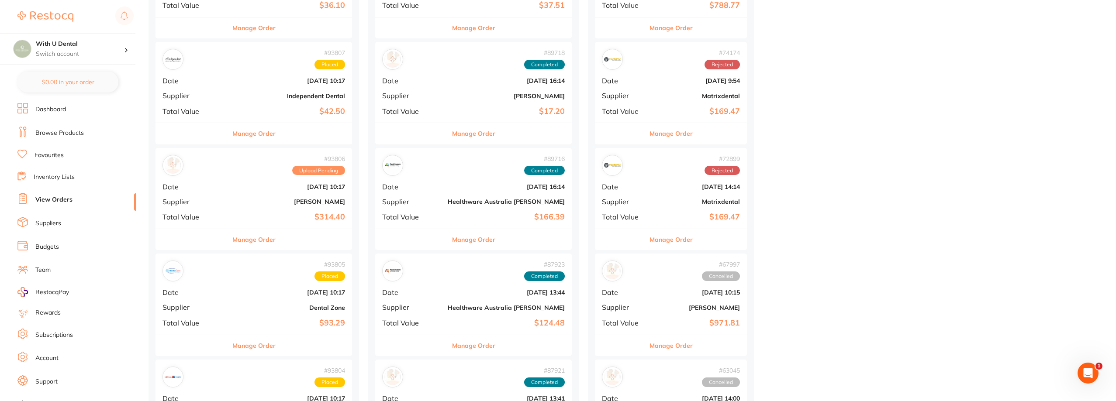
scroll to position [175, 0]
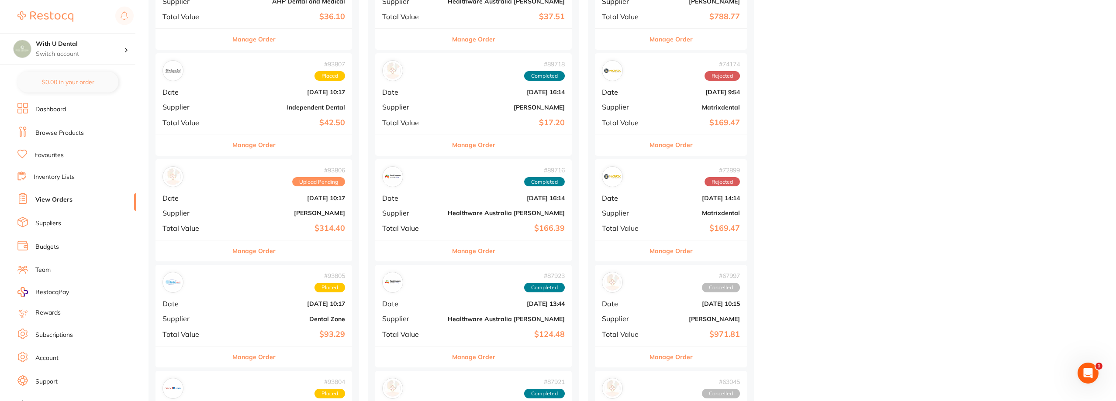
click at [228, 200] on b "Sept 16 2025, 10:17" at bounding box center [286, 198] width 117 height 7
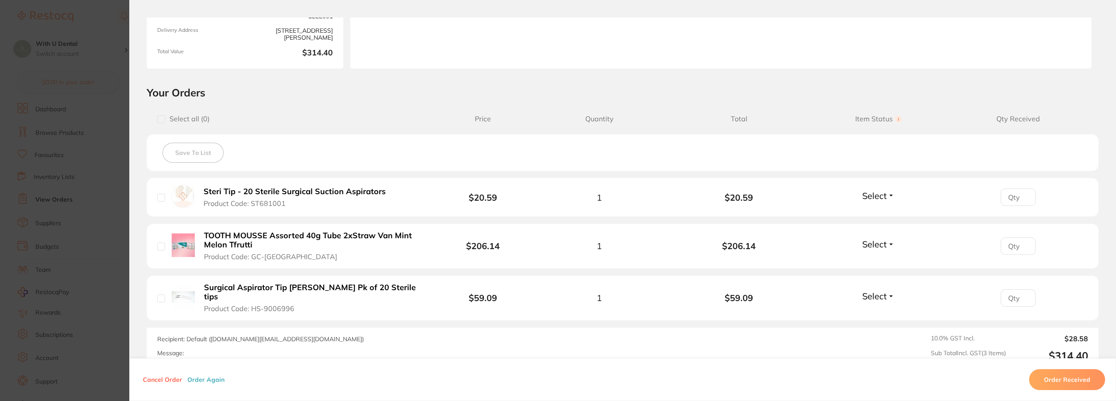
scroll to position [218, 0]
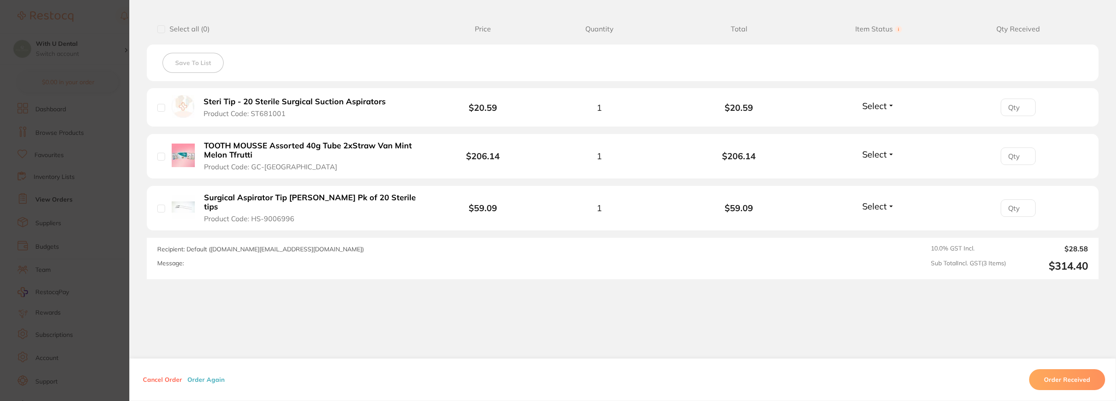
click at [163, 378] on button "Cancel Order" at bounding box center [162, 380] width 45 height 8
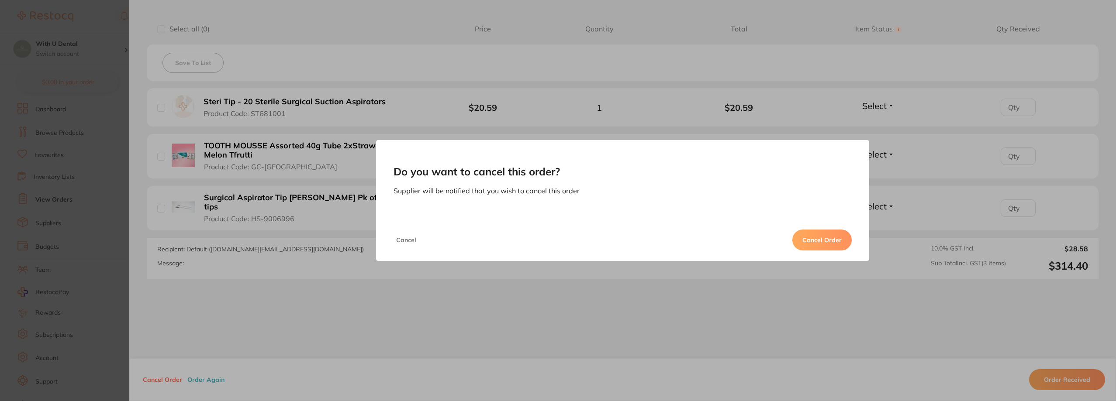
click at [827, 245] on button "Cancel Order" at bounding box center [821, 240] width 59 height 21
